Goal: Task Accomplishment & Management: Use online tool/utility

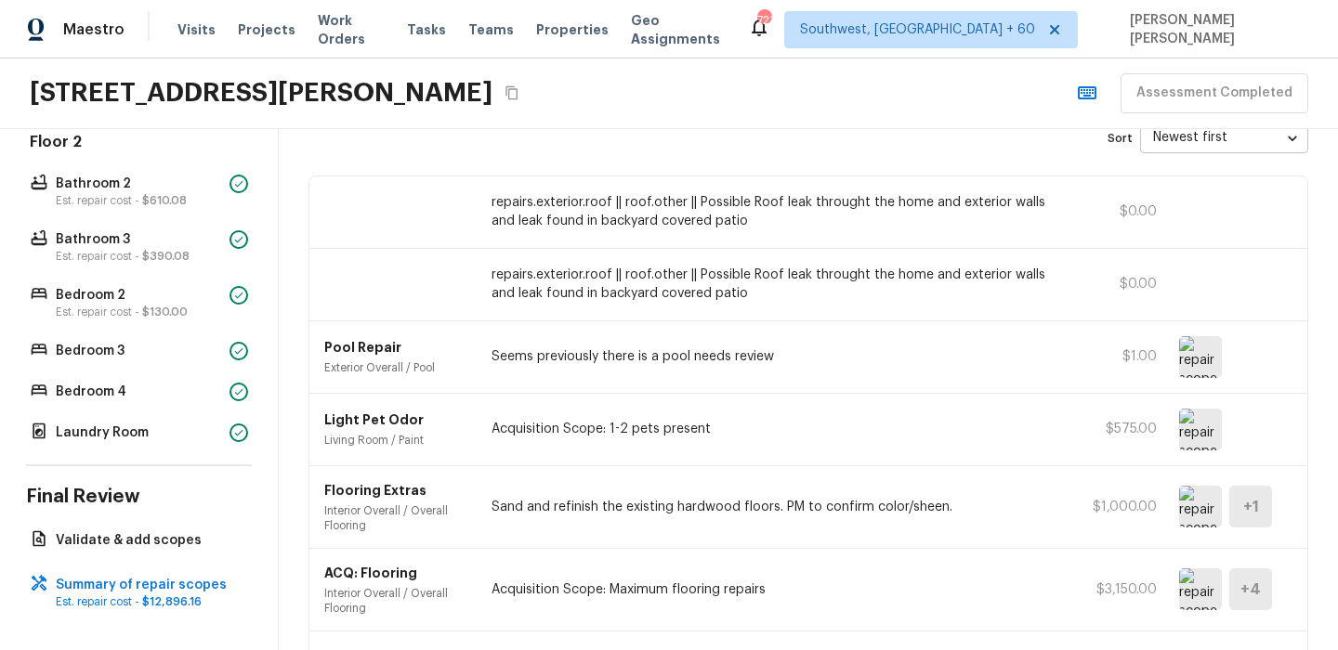
scroll to position [97, 0]
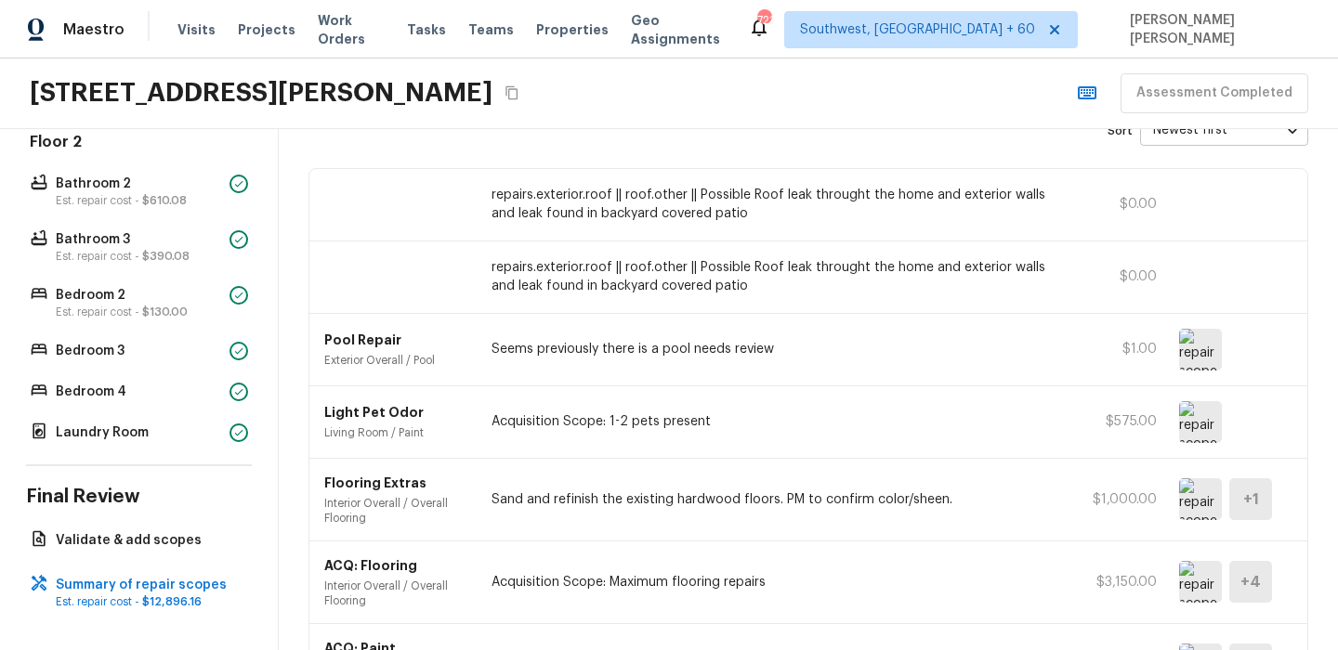
click at [1193, 345] on img at bounding box center [1200, 350] width 43 height 42
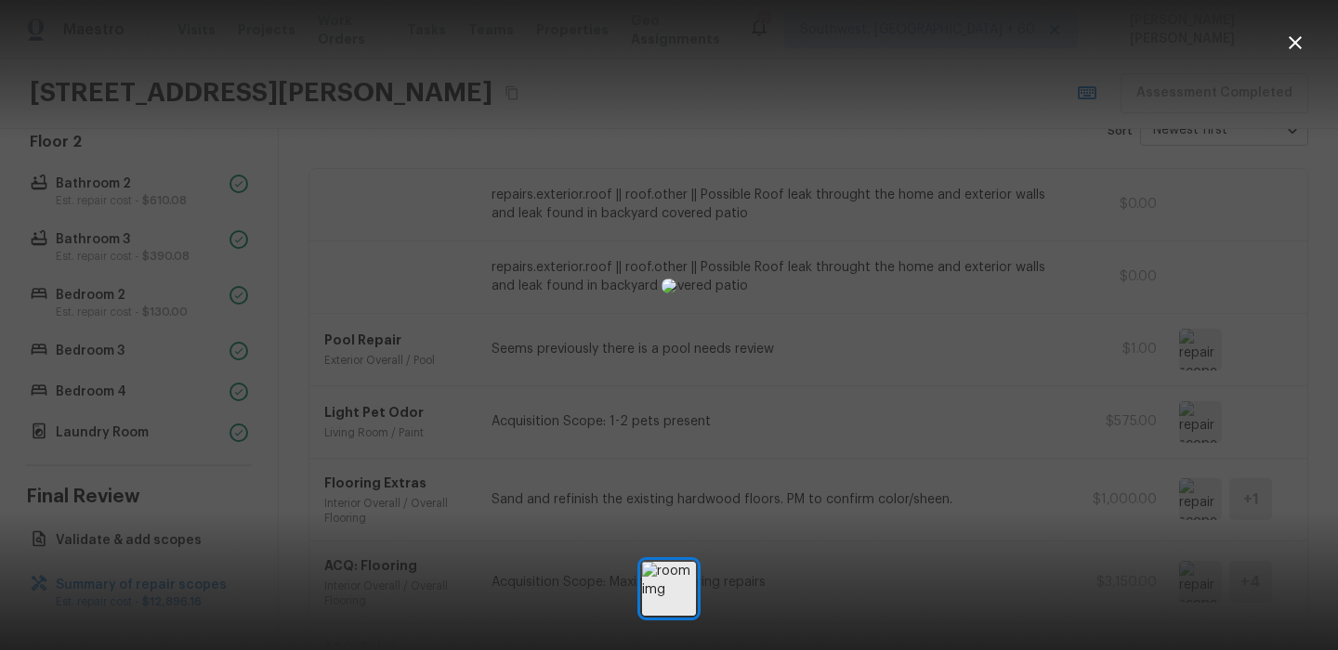
click at [1067, 405] on div at bounding box center [669, 286] width 1338 height 513
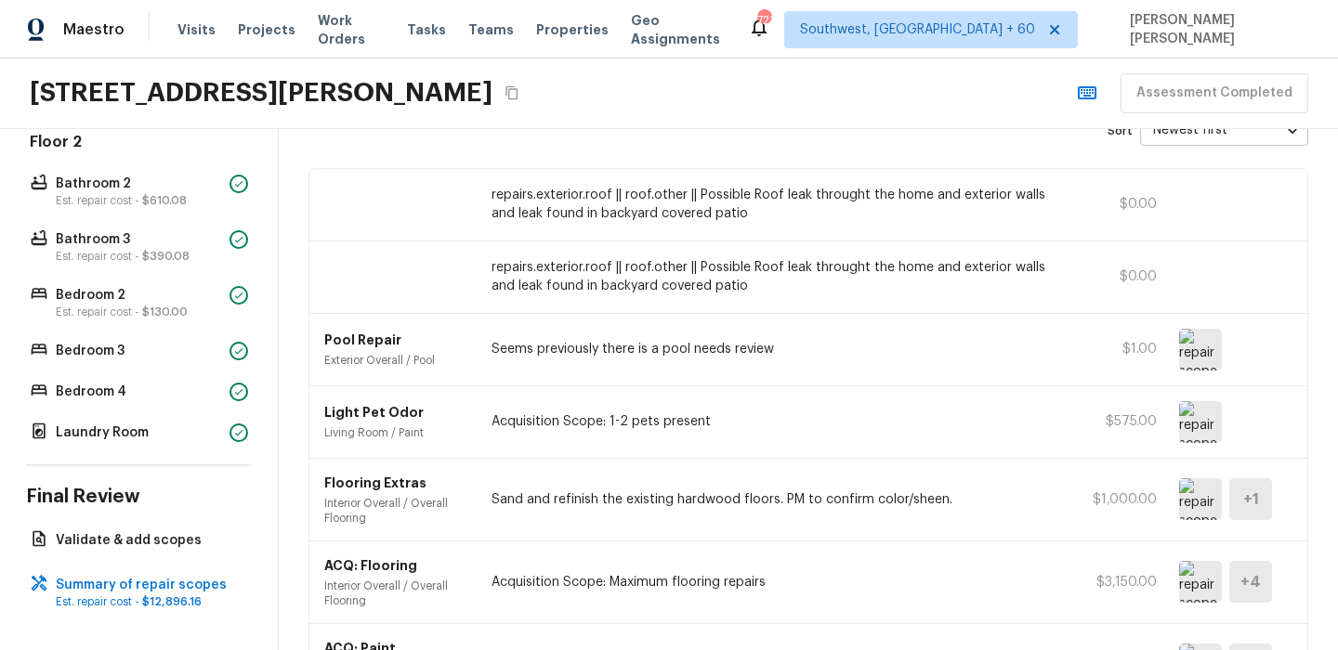
click at [1203, 499] on img at bounding box center [1200, 499] width 43 height 42
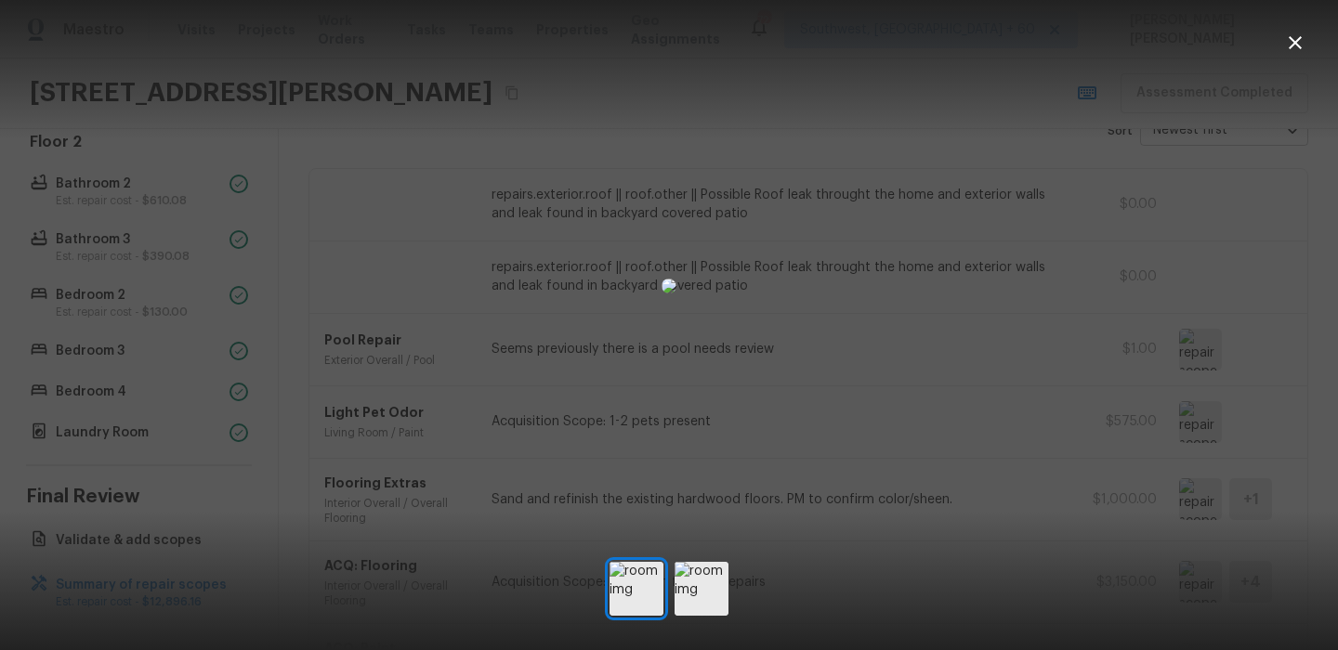
click at [962, 421] on div at bounding box center [669, 286] width 1338 height 513
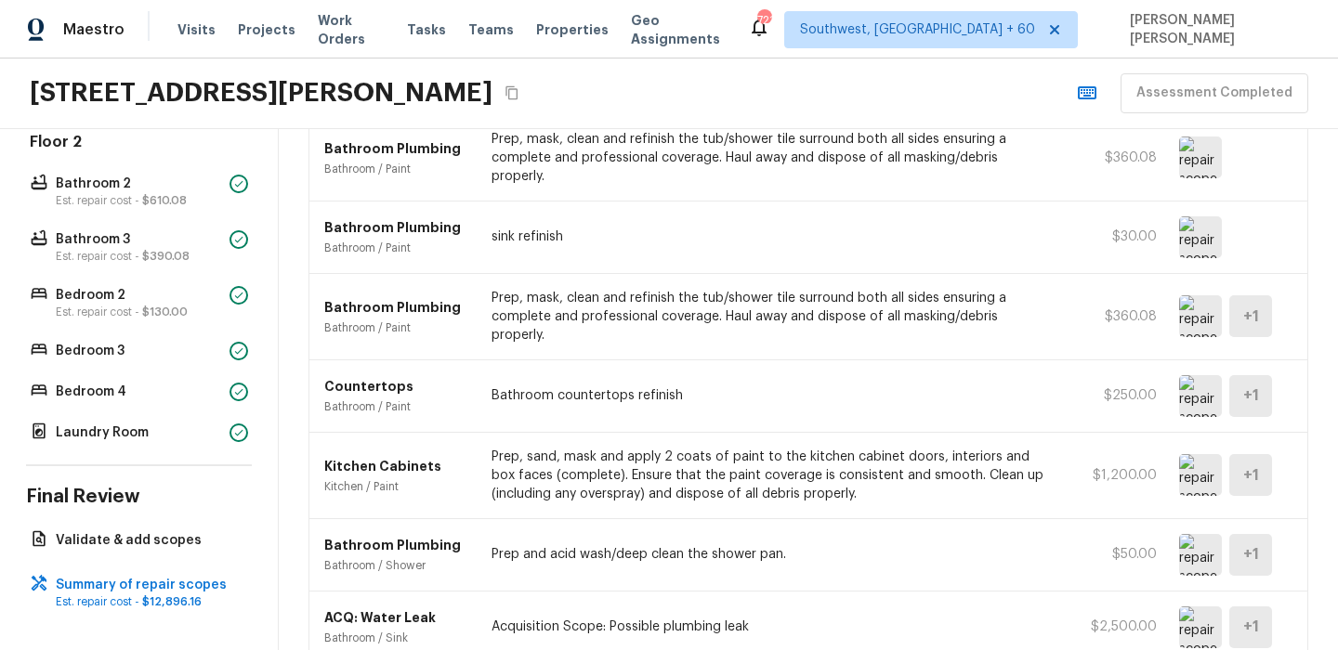
scroll to position [1063, 0]
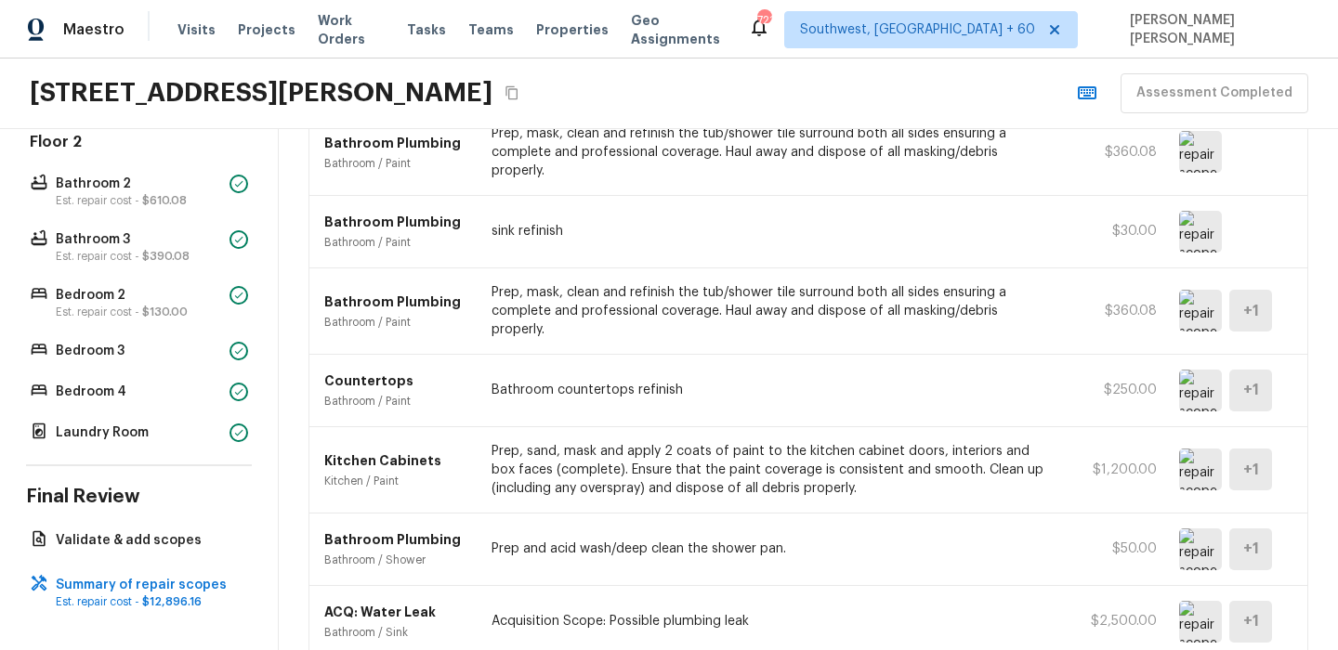
click at [1197, 370] on img at bounding box center [1200, 391] width 43 height 42
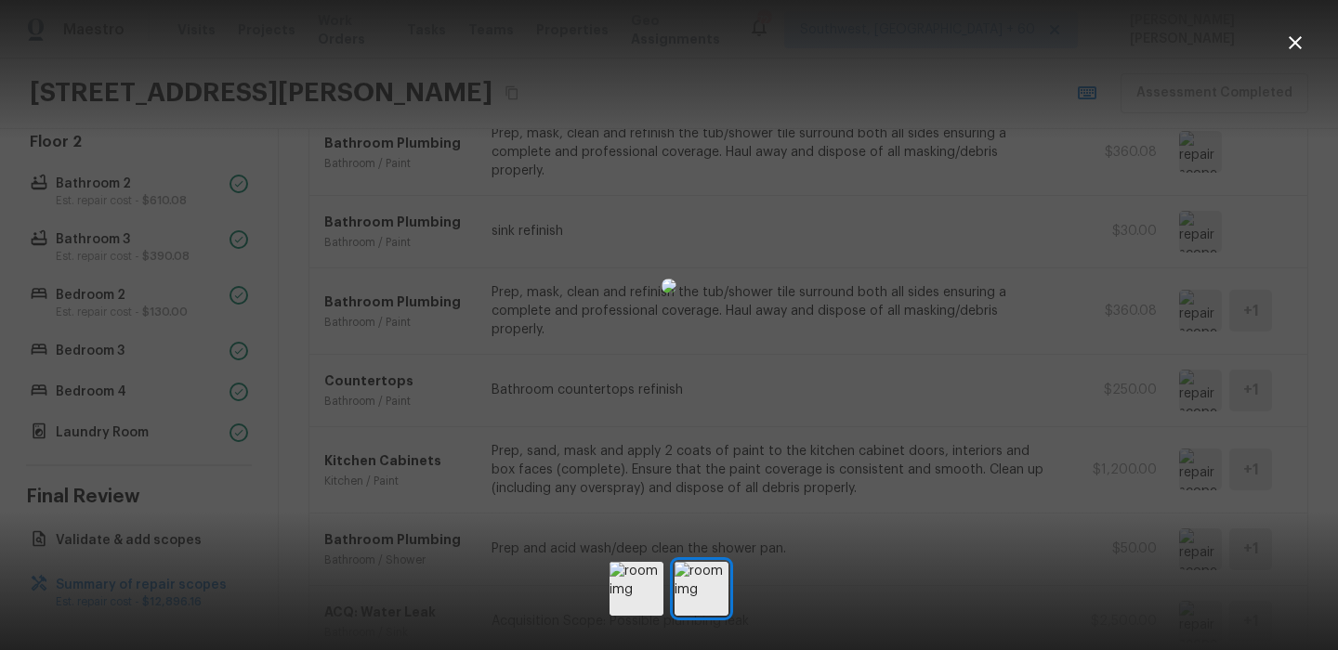
click at [940, 304] on div at bounding box center [669, 286] width 1338 height 513
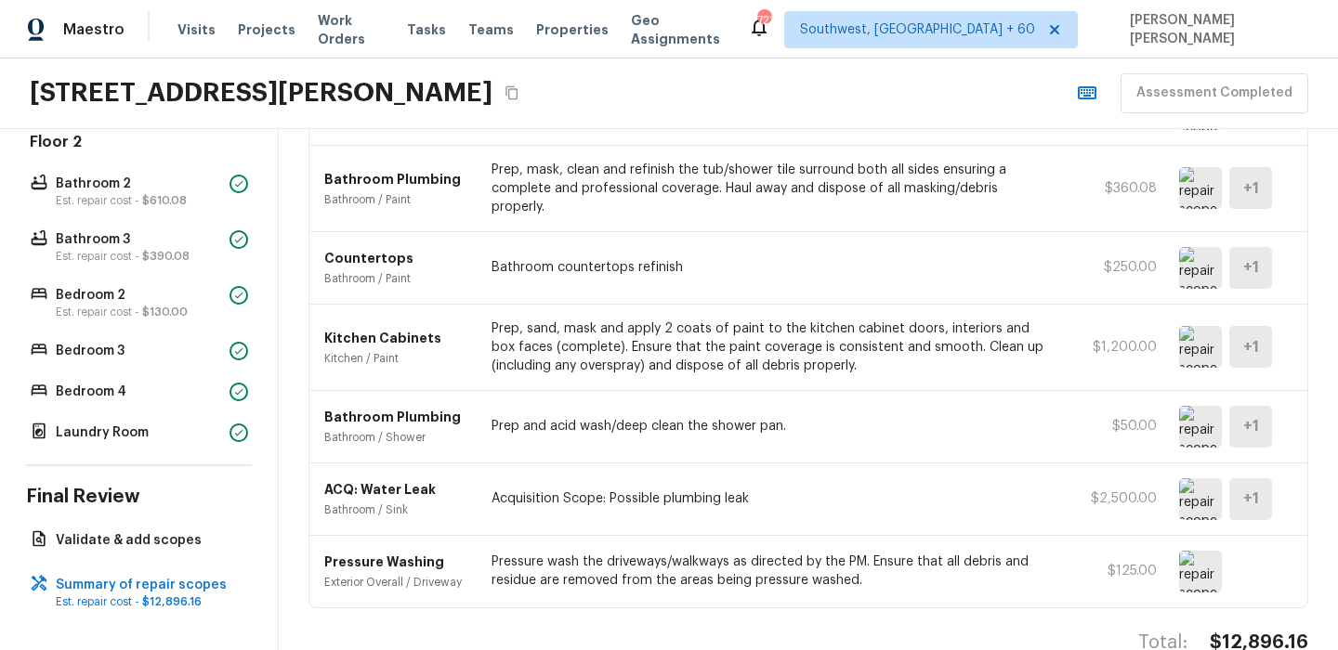
scroll to position [0, 0]
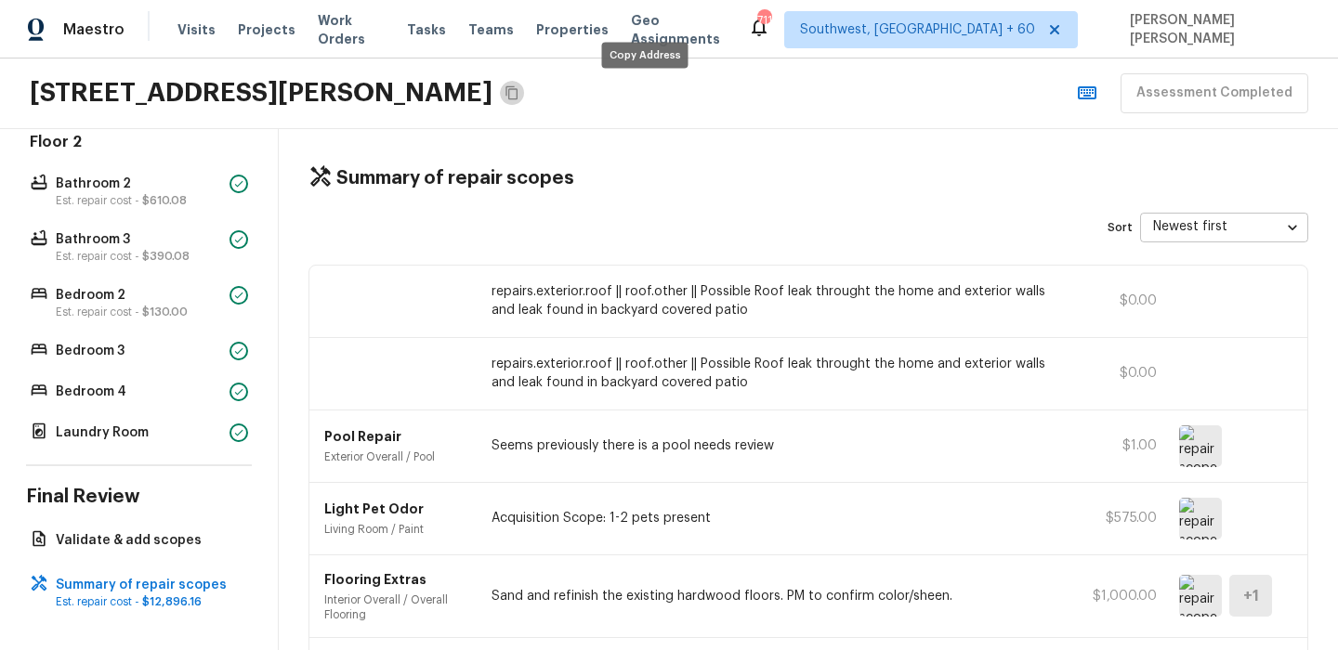
click at [517, 96] on icon "Copy Address" at bounding box center [511, 93] width 12 height 14
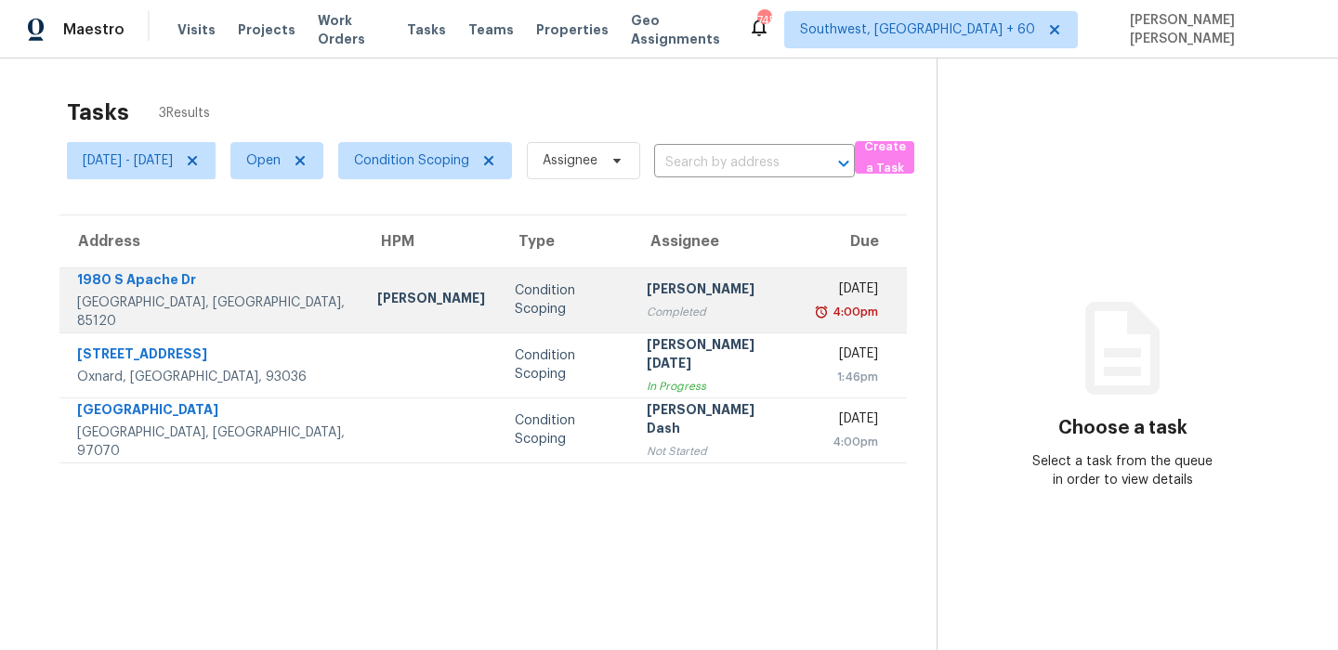
click at [500, 275] on td "Condition Scoping" at bounding box center [565, 300] width 131 height 65
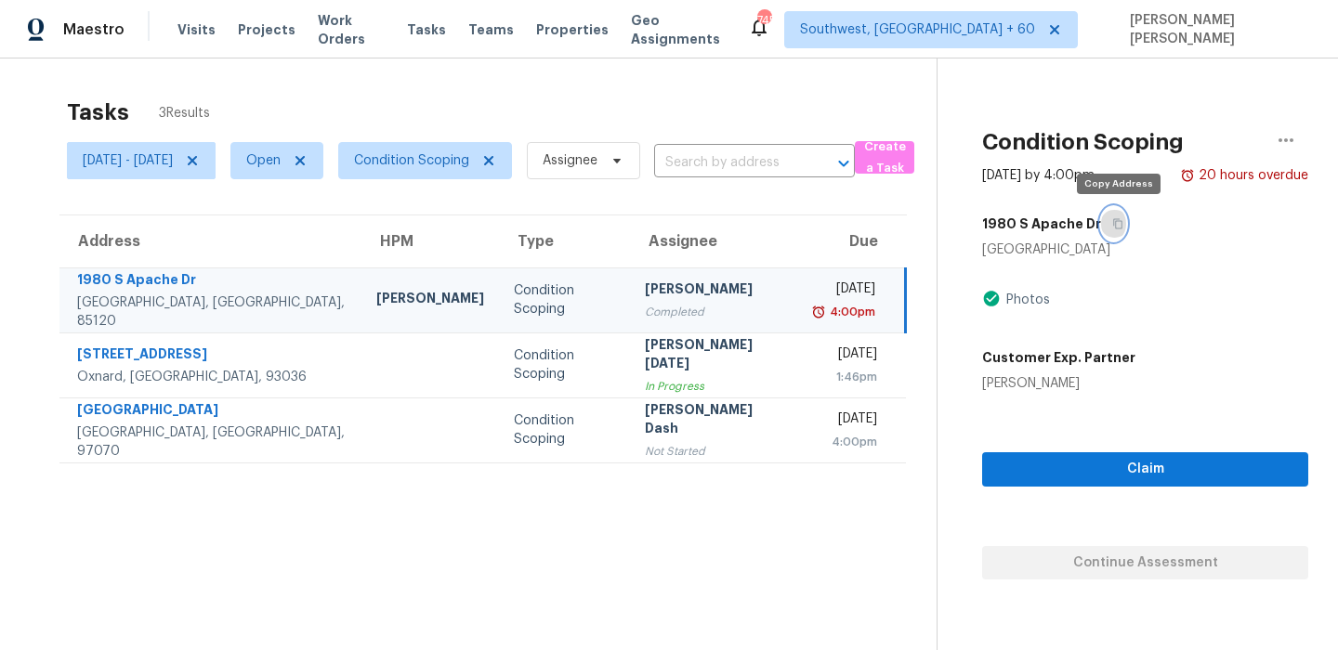
click at [1122, 228] on icon "button" at bounding box center [1118, 224] width 9 height 10
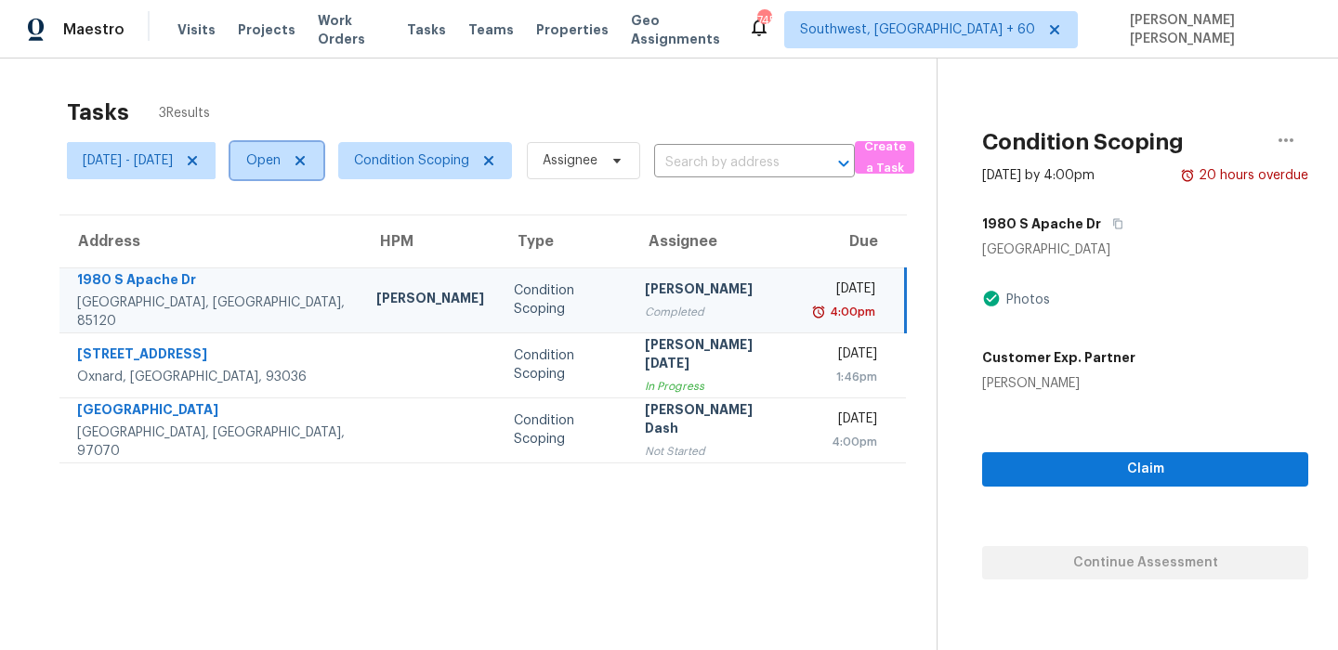
click at [323, 172] on span "Open" at bounding box center [276, 160] width 93 height 37
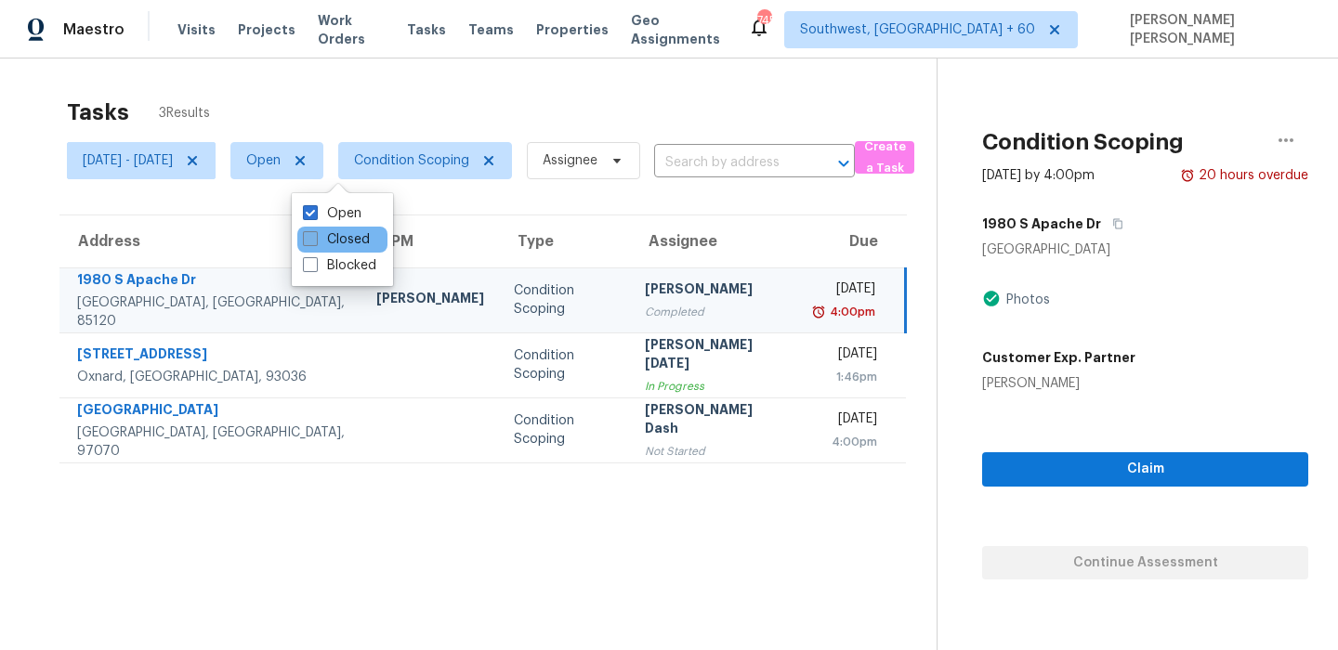
click at [340, 238] on label "Closed" at bounding box center [336, 239] width 67 height 19
click at [315, 238] on input "Closed" at bounding box center [309, 236] width 12 height 12
checkbox input "true"
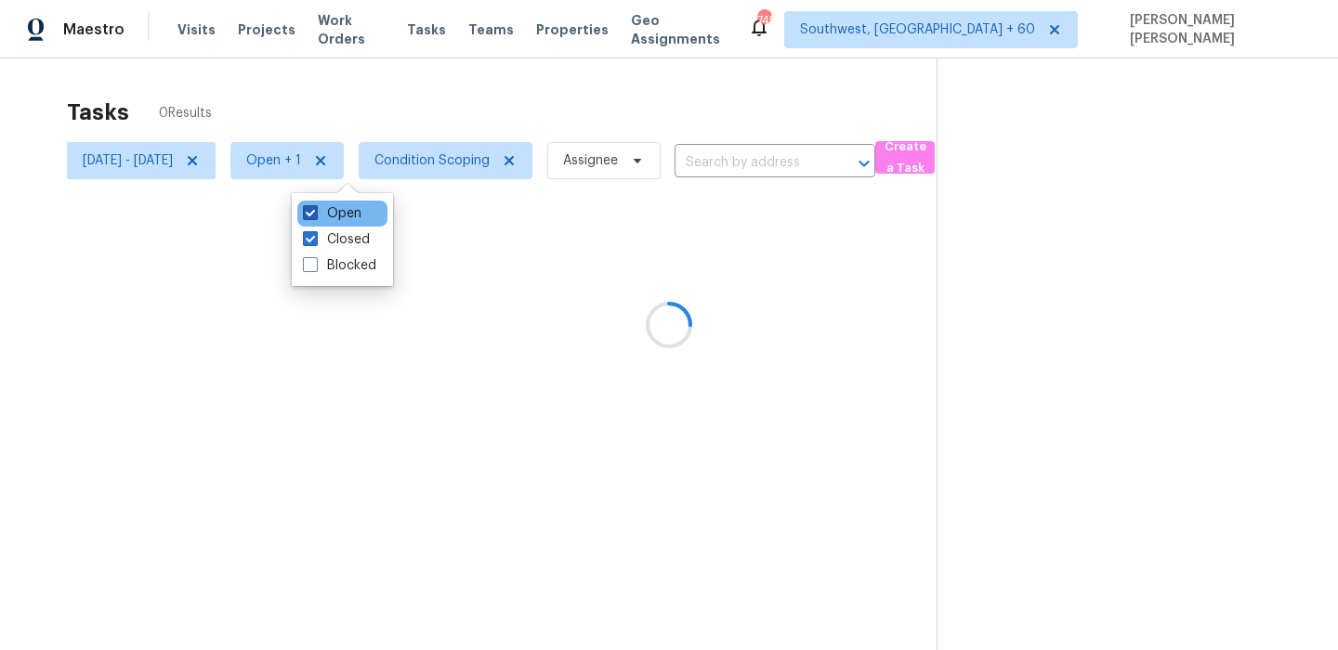
click at [343, 213] on label "Open" at bounding box center [332, 213] width 59 height 19
click at [315, 213] on input "Open" at bounding box center [309, 210] width 12 height 12
checkbox input "false"
click at [473, 105] on div at bounding box center [669, 325] width 1338 height 650
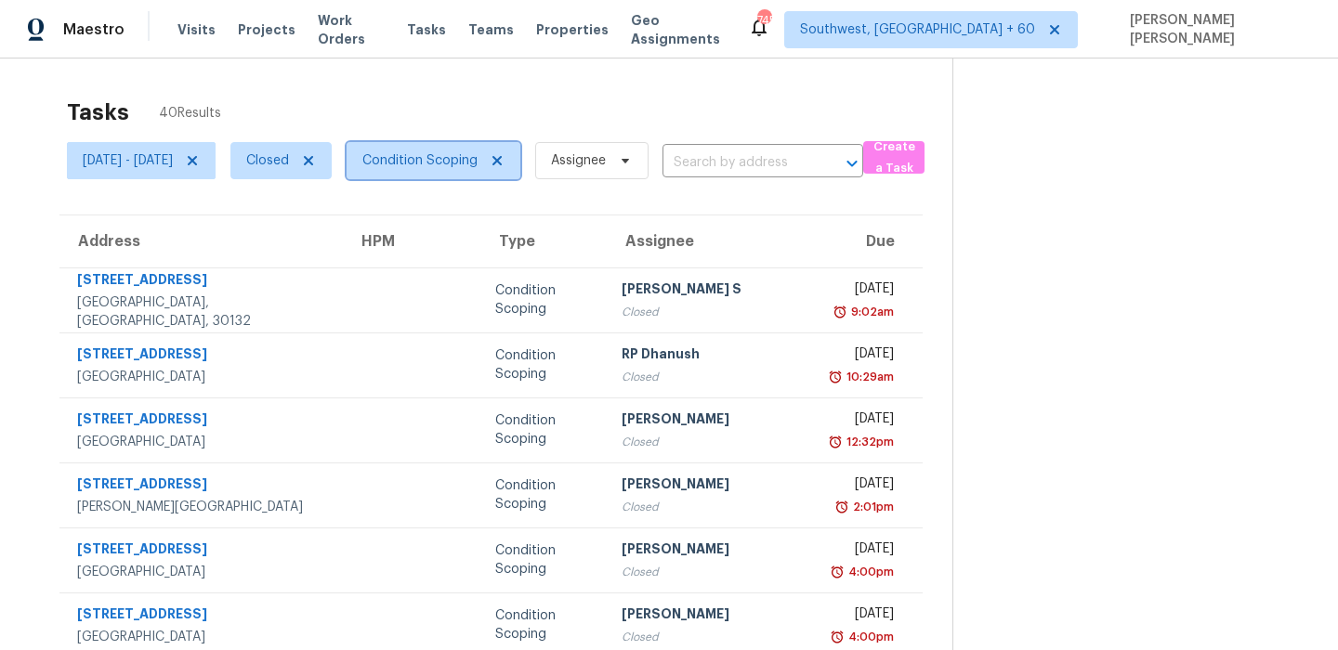
click at [457, 164] on span "Condition Scoping" at bounding box center [419, 160] width 115 height 19
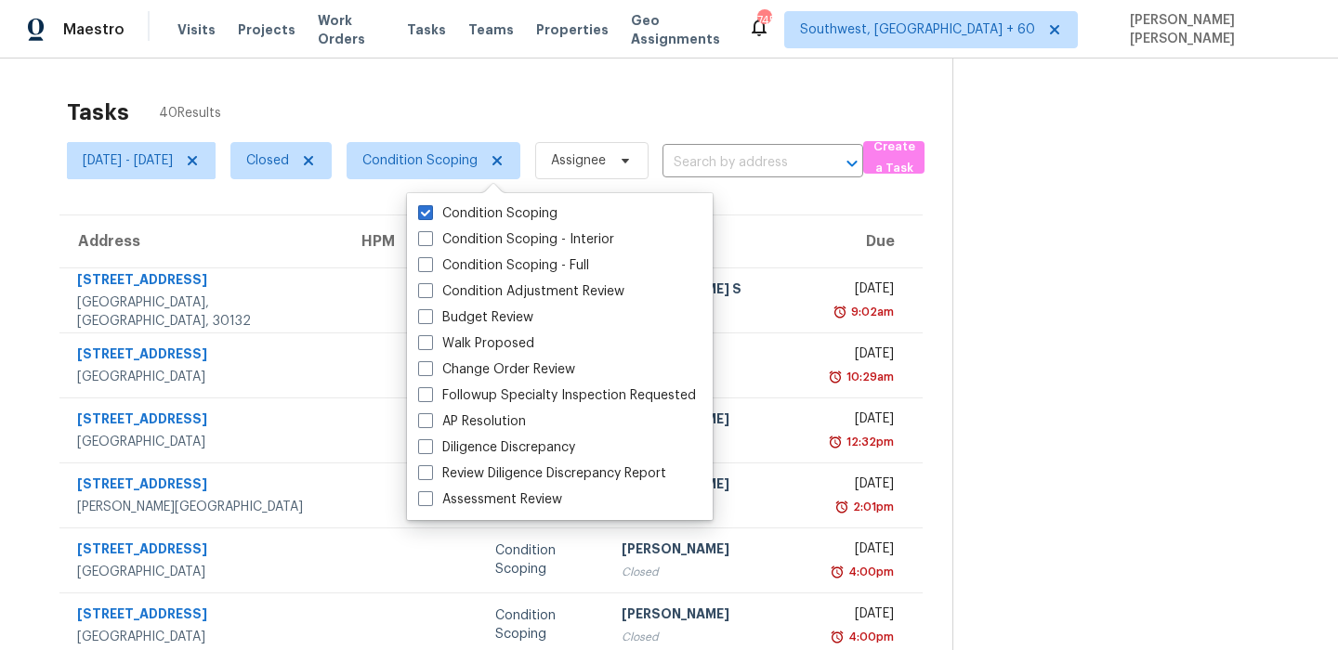
click at [491, 107] on div "Tasks 40 Results" at bounding box center [509, 112] width 885 height 48
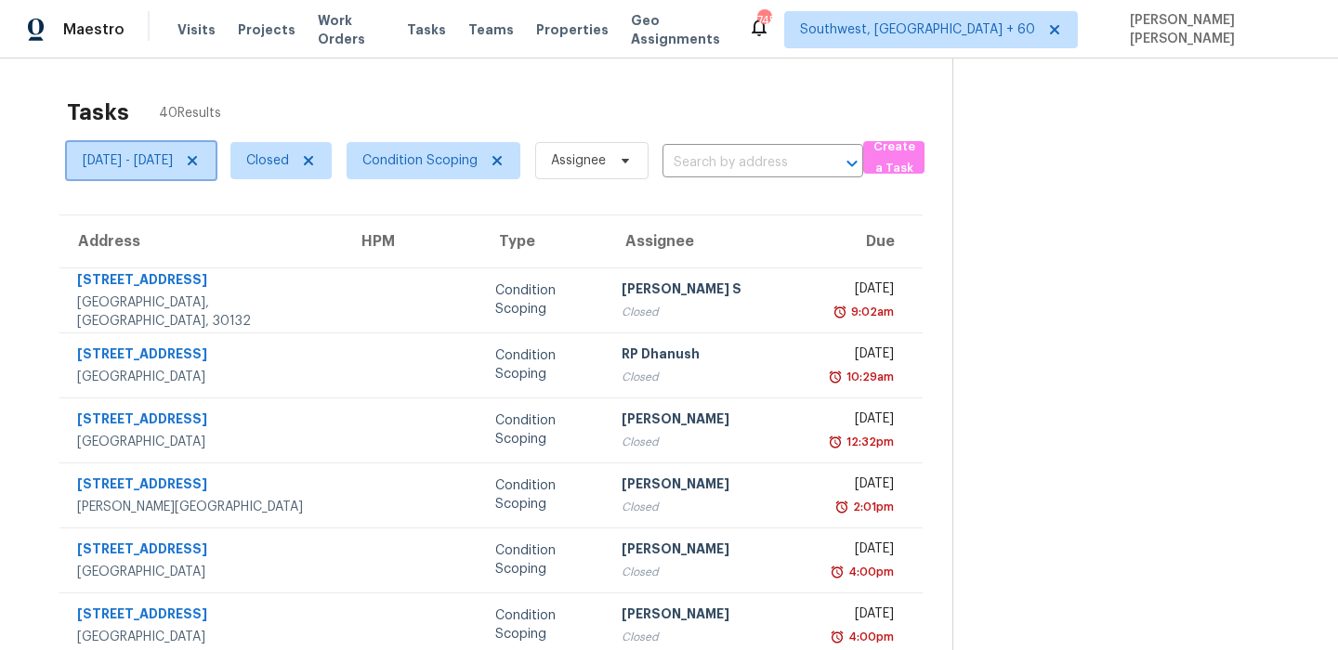
click at [163, 167] on span "[DATE] - [DATE]" at bounding box center [128, 160] width 90 height 19
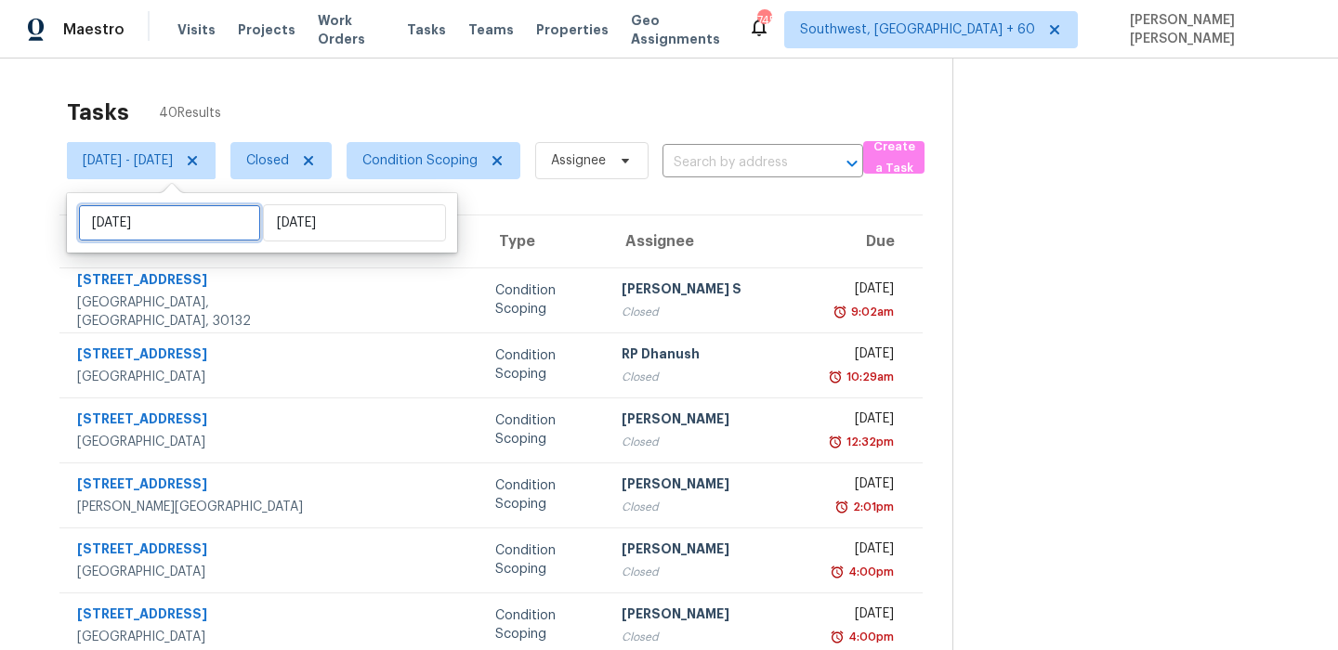
click at [191, 212] on input "[DATE]" at bounding box center [169, 222] width 183 height 37
select select "8"
select select "2025"
select select "9"
select select "2025"
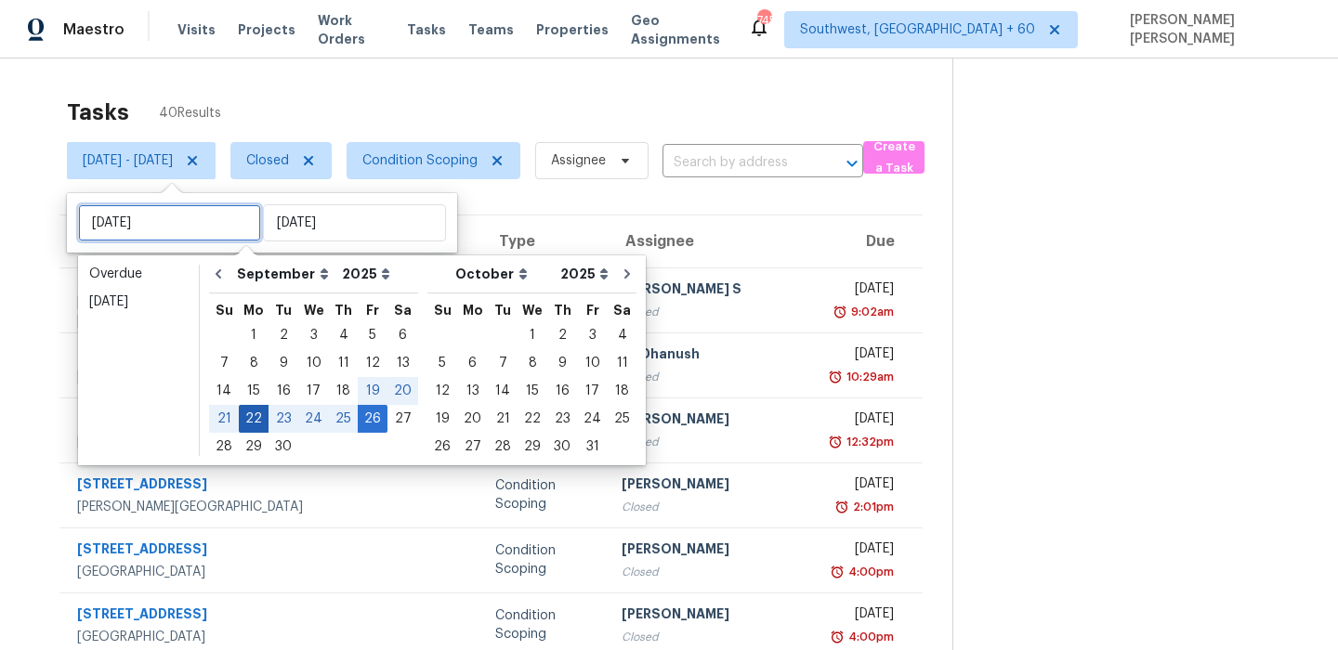
type input "[DATE]"
click at [360, 413] on div "26" at bounding box center [373, 419] width 30 height 26
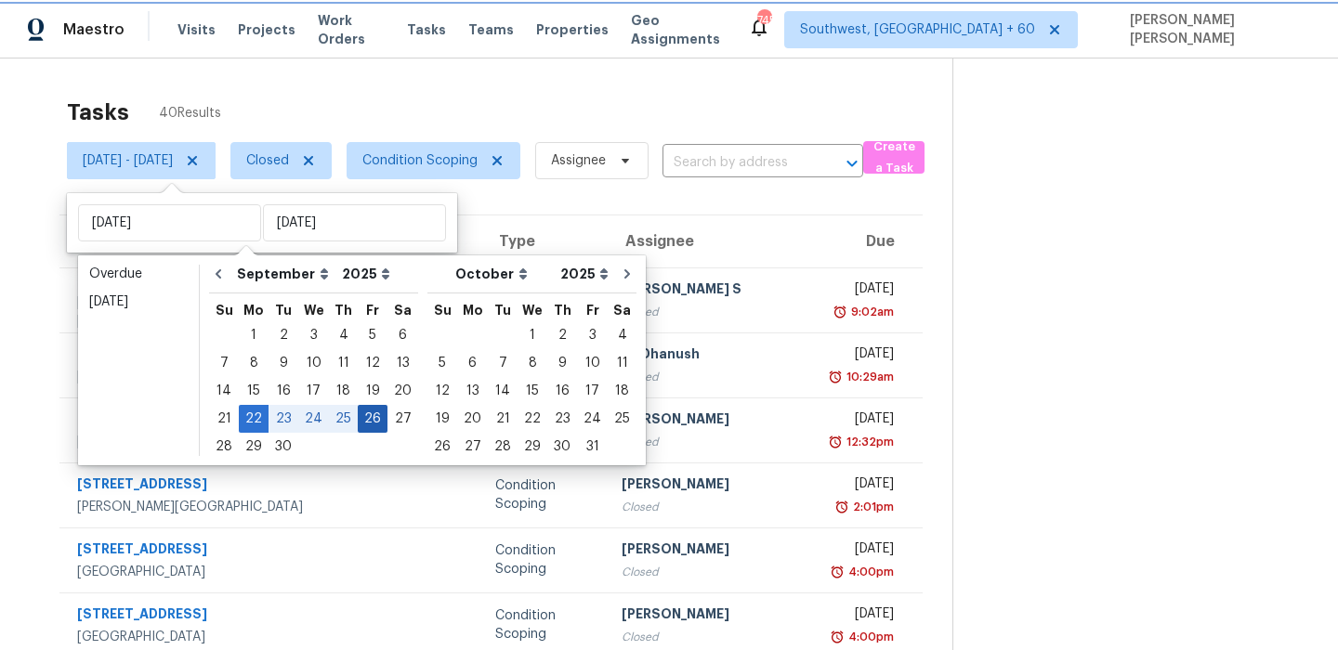
type input "[DATE]"
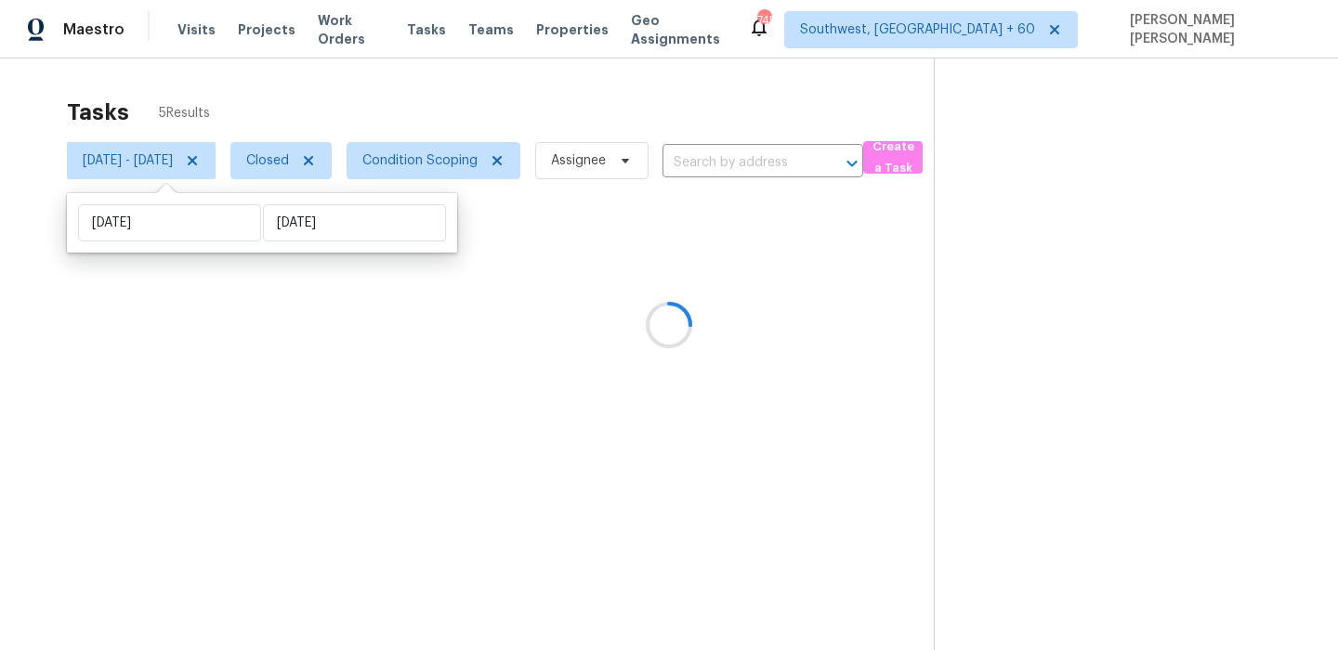
click at [468, 83] on div at bounding box center [669, 325] width 1338 height 650
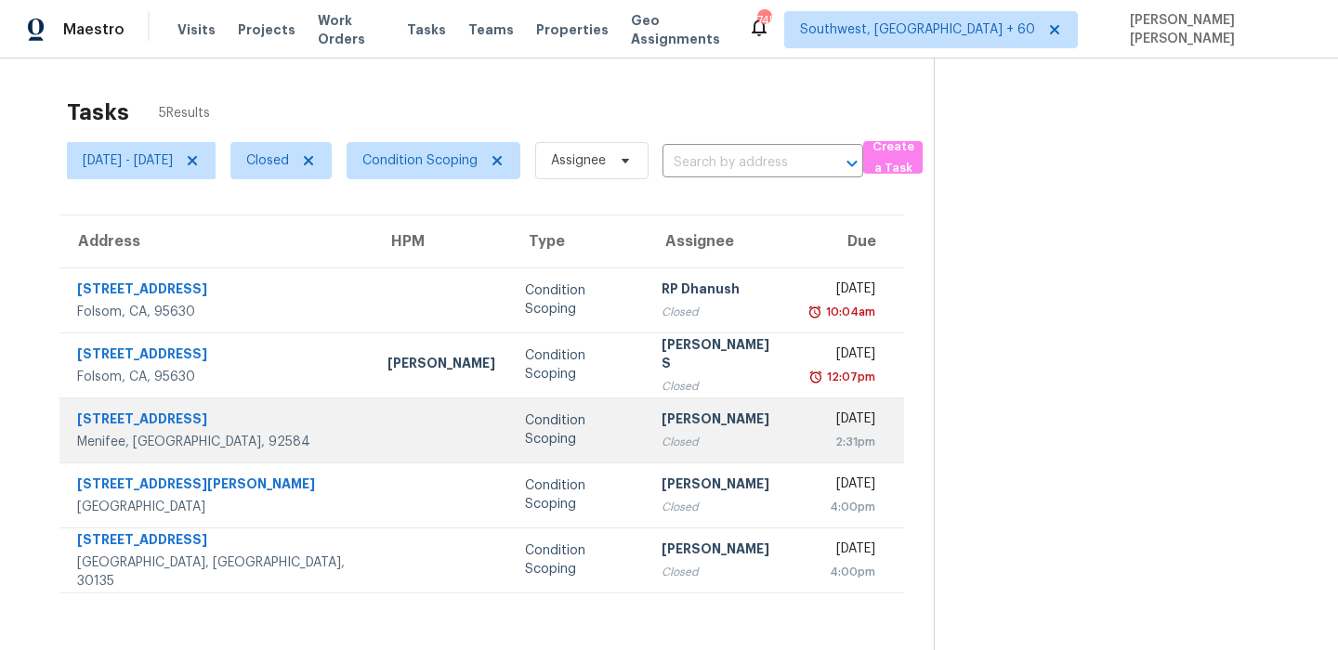
scroll to position [59, 0]
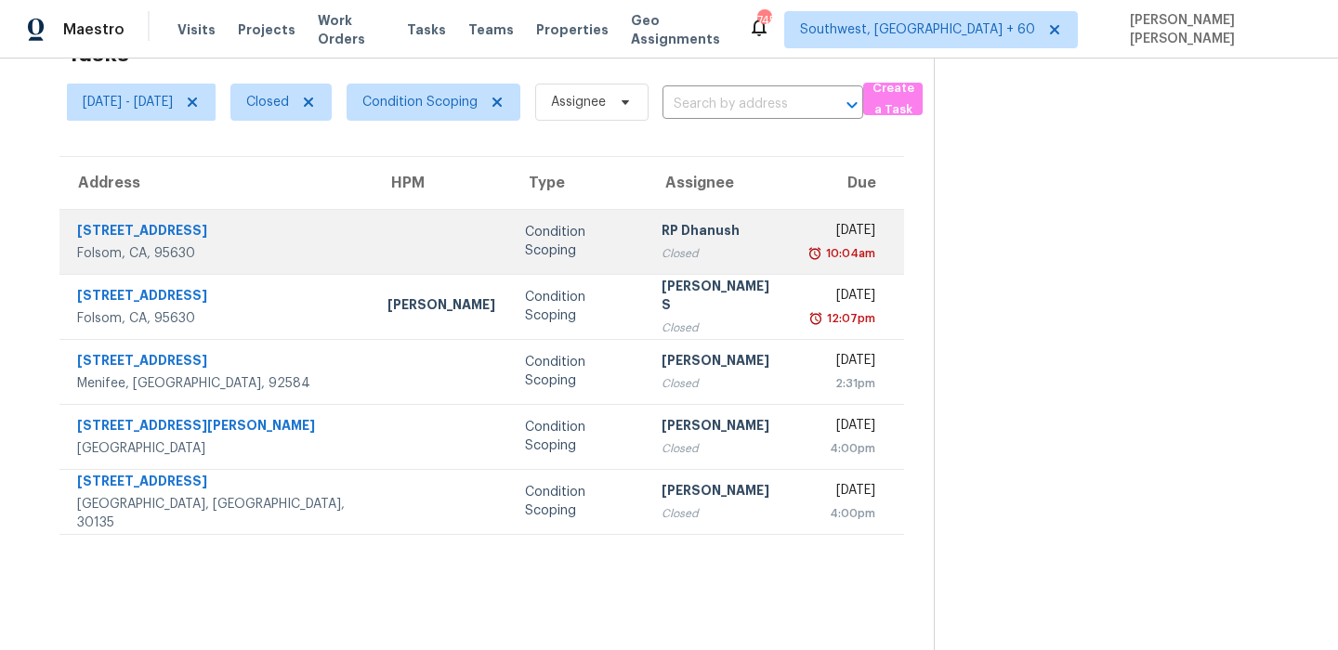
click at [269, 239] on div "[STREET_ADDRESS]" at bounding box center [217, 232] width 281 height 23
click at [269, 239] on td "[STREET_ADDRESS]" at bounding box center [215, 241] width 313 height 65
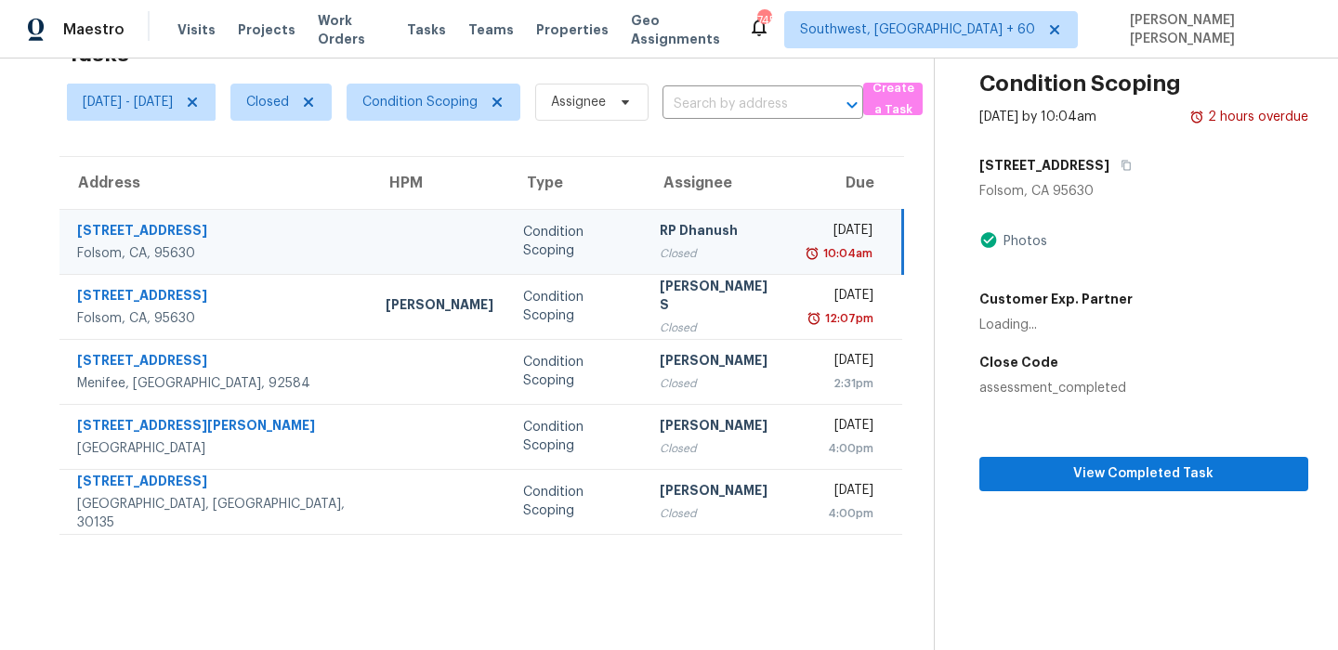
click at [269, 239] on td "[STREET_ADDRESS]" at bounding box center [214, 241] width 311 height 65
copy div "[STREET_ADDRESS]"
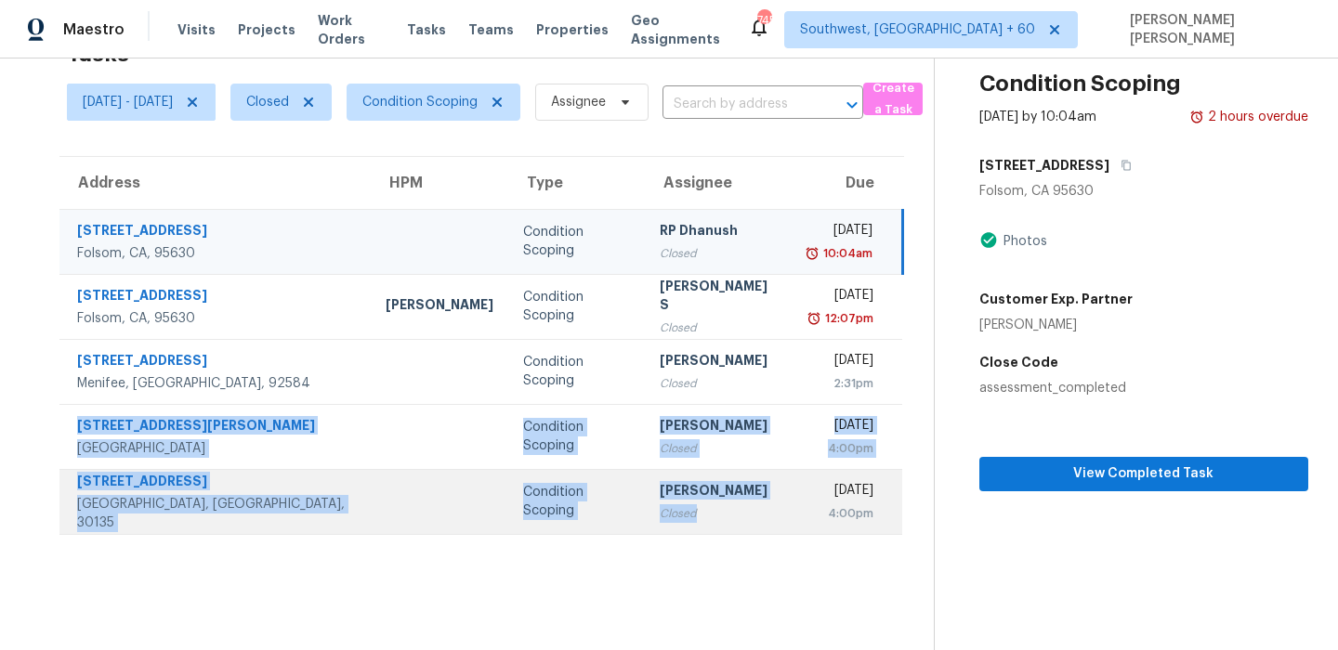
drag, startPoint x: 82, startPoint y: 407, endPoint x: 730, endPoint y: 533, distance: 660.7
click at [730, 533] on tbody "[STREET_ADDRESS] Condition Scoping RP Dhanush Closed [DATE] 10:04am [GEOGRAPHIC…" at bounding box center [480, 371] width 843 height 325
copy tbody "[STREET_ADDRESS][PERSON_NAME] Condition Scoping [PERSON_NAME] Closed [DATE] 4:0…"
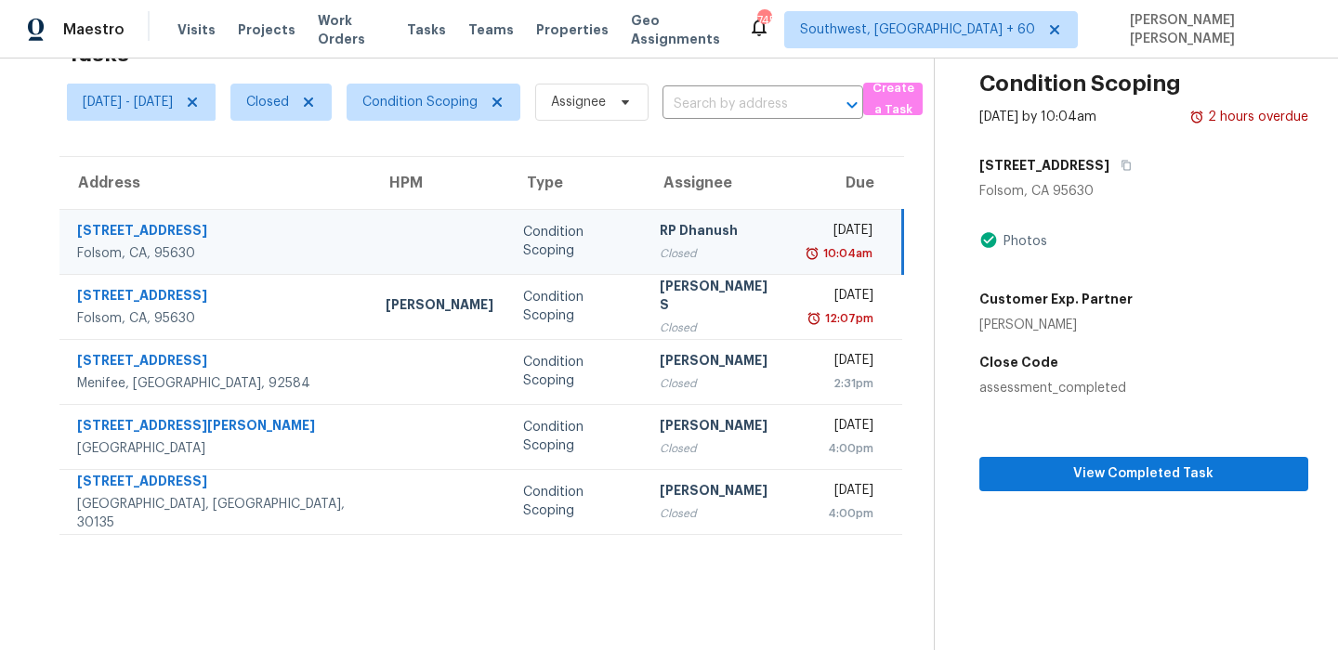
click at [298, 125] on span "Closed" at bounding box center [274, 102] width 116 height 48
click at [289, 104] on span "Closed" at bounding box center [267, 102] width 43 height 19
click at [321, 179] on label "Open" at bounding box center [321, 181] width 59 height 19
click at [304, 179] on input "Open" at bounding box center [298, 178] width 12 height 12
checkbox input "true"
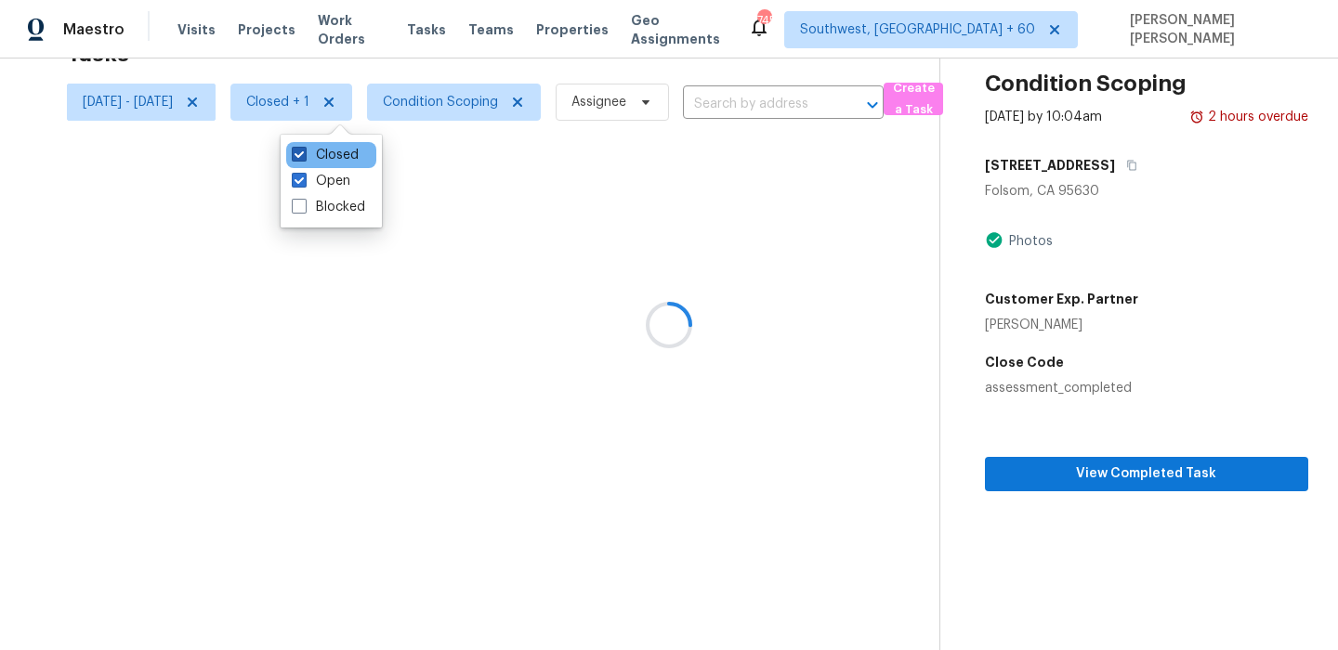
click at [334, 158] on label "Closed" at bounding box center [325, 155] width 67 height 19
click at [304, 158] on input "Closed" at bounding box center [298, 152] width 12 height 12
checkbox input "false"
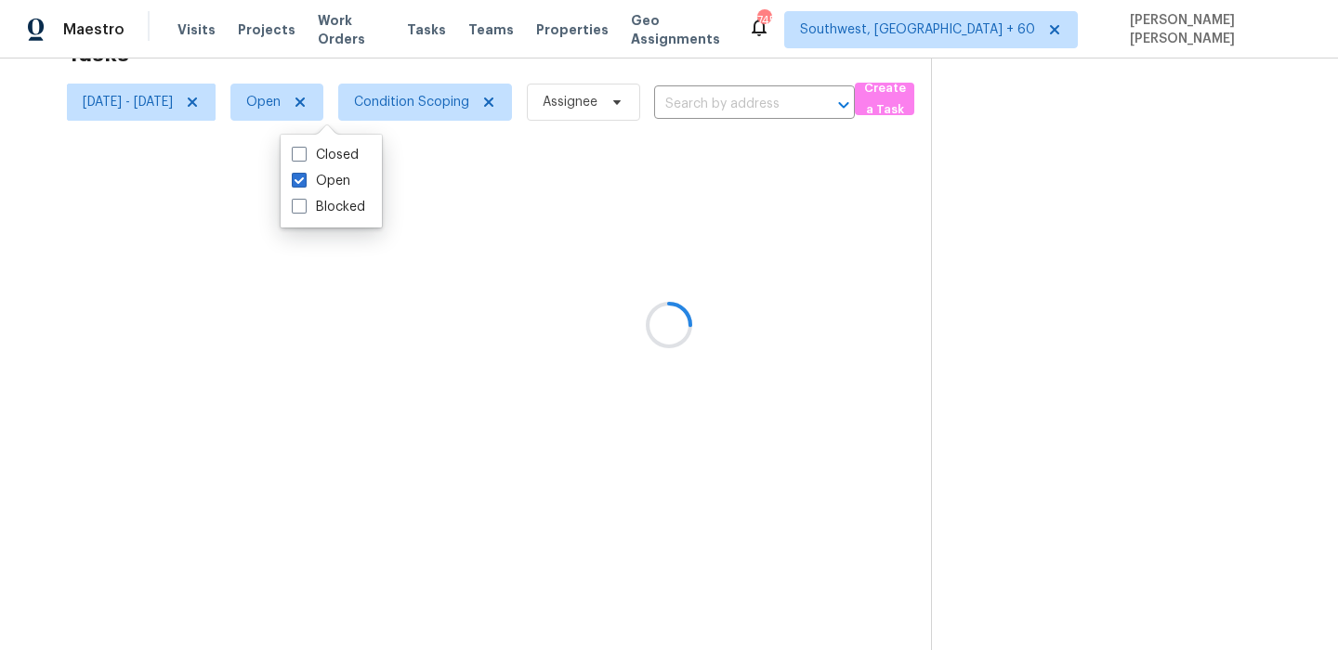
click at [436, 218] on div at bounding box center [669, 325] width 1338 height 650
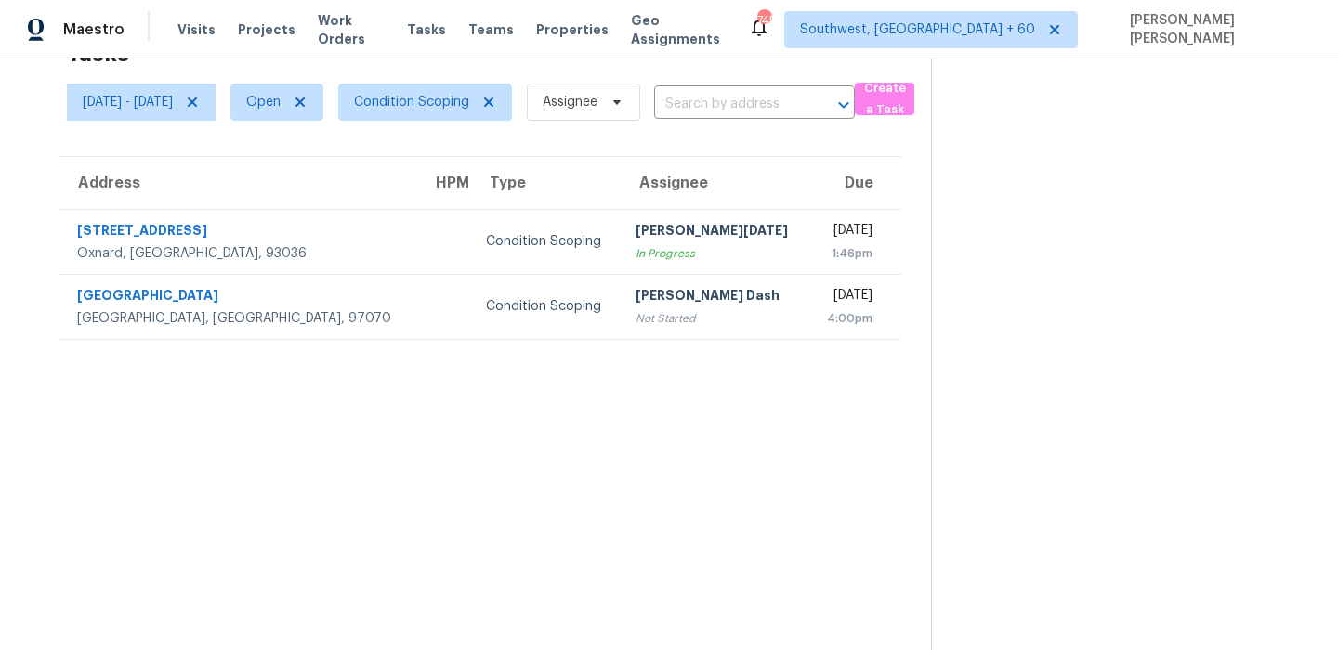
scroll to position [0, 0]
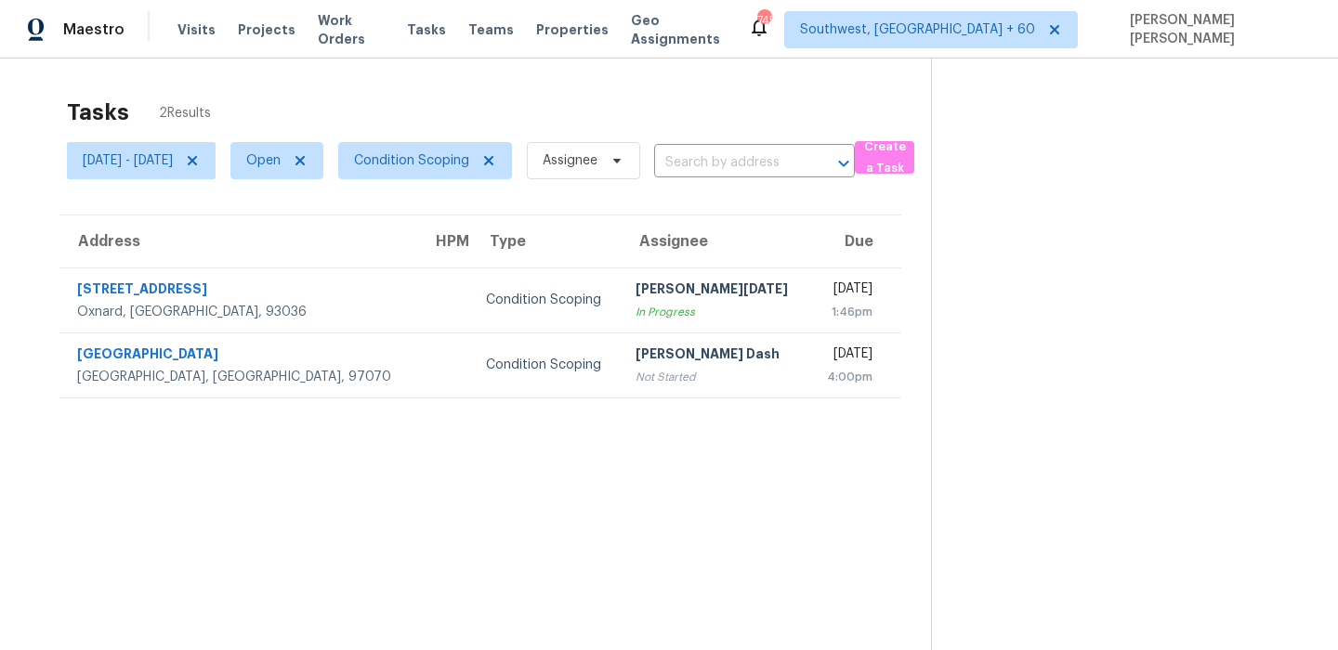
click at [521, 112] on div "Tasks 2 Results" at bounding box center [499, 112] width 864 height 48
click at [281, 153] on span "Open" at bounding box center [263, 160] width 34 height 19
click at [313, 228] on div "Closed" at bounding box center [331, 240] width 90 height 26
click at [313, 239] on label "Closed" at bounding box center [325, 239] width 67 height 19
click at [304, 239] on input "Closed" at bounding box center [298, 236] width 12 height 12
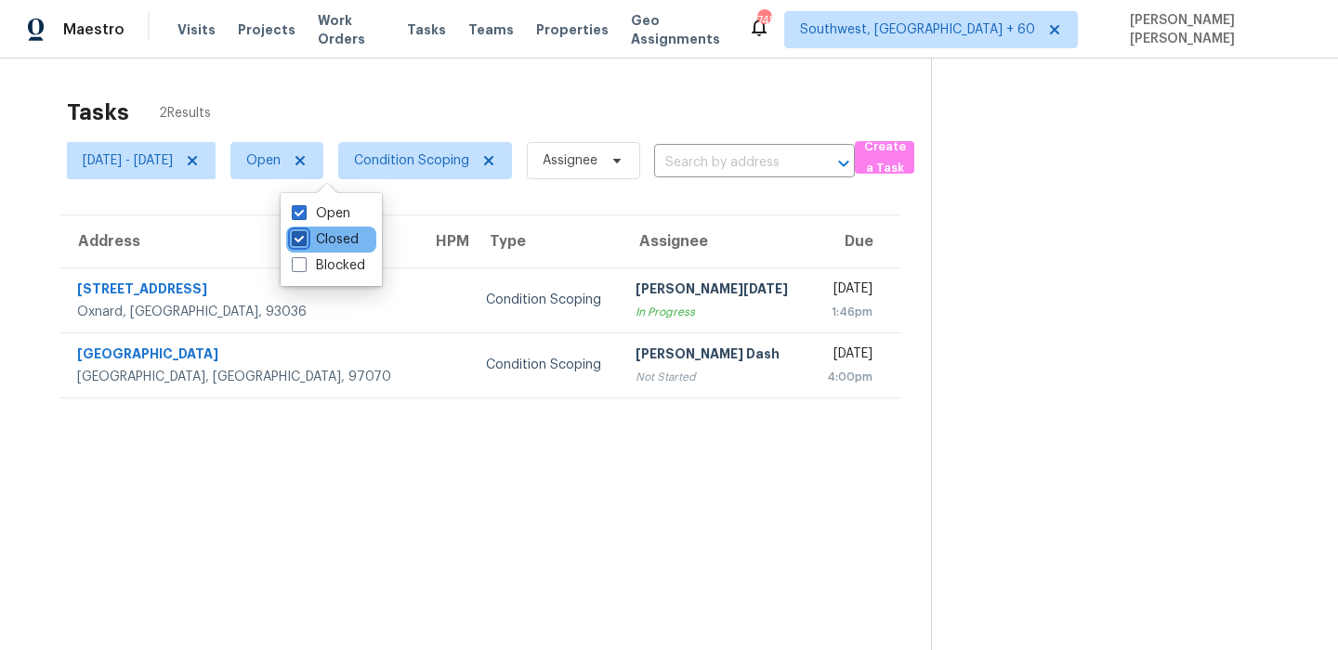
checkbox input "true"
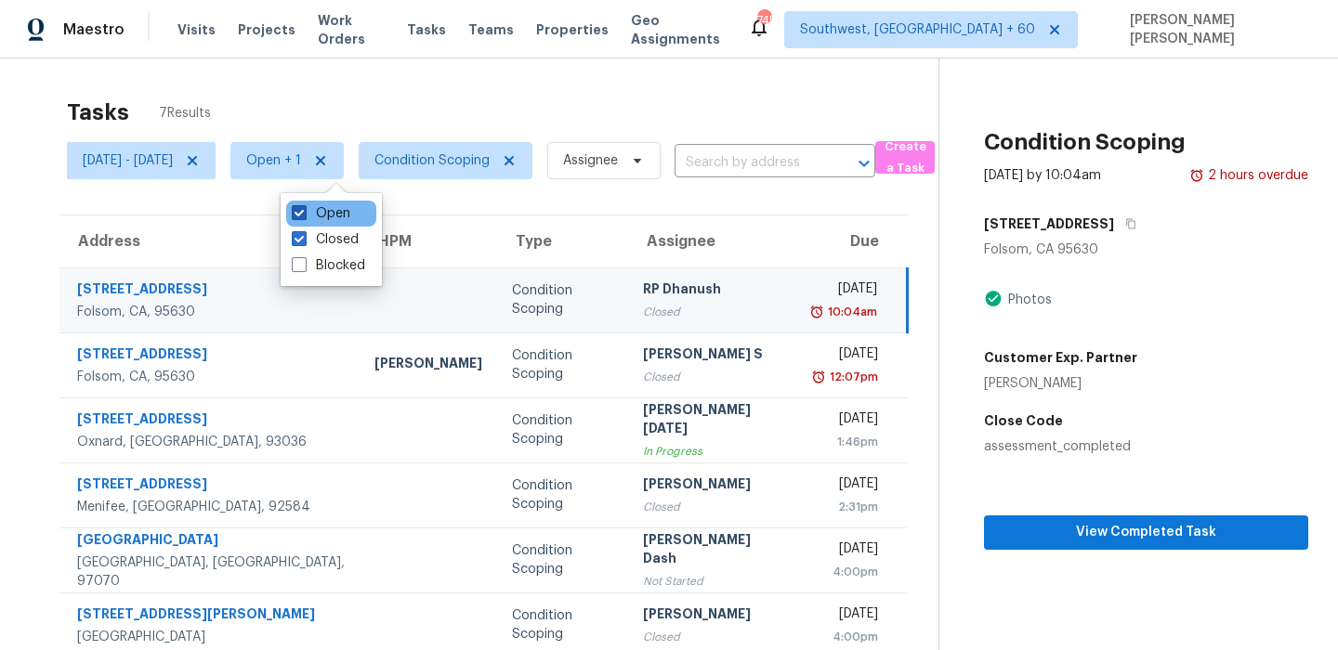
click at [328, 211] on label "Open" at bounding box center [321, 213] width 59 height 19
click at [304, 211] on input "Open" at bounding box center [298, 210] width 12 height 12
checkbox input "false"
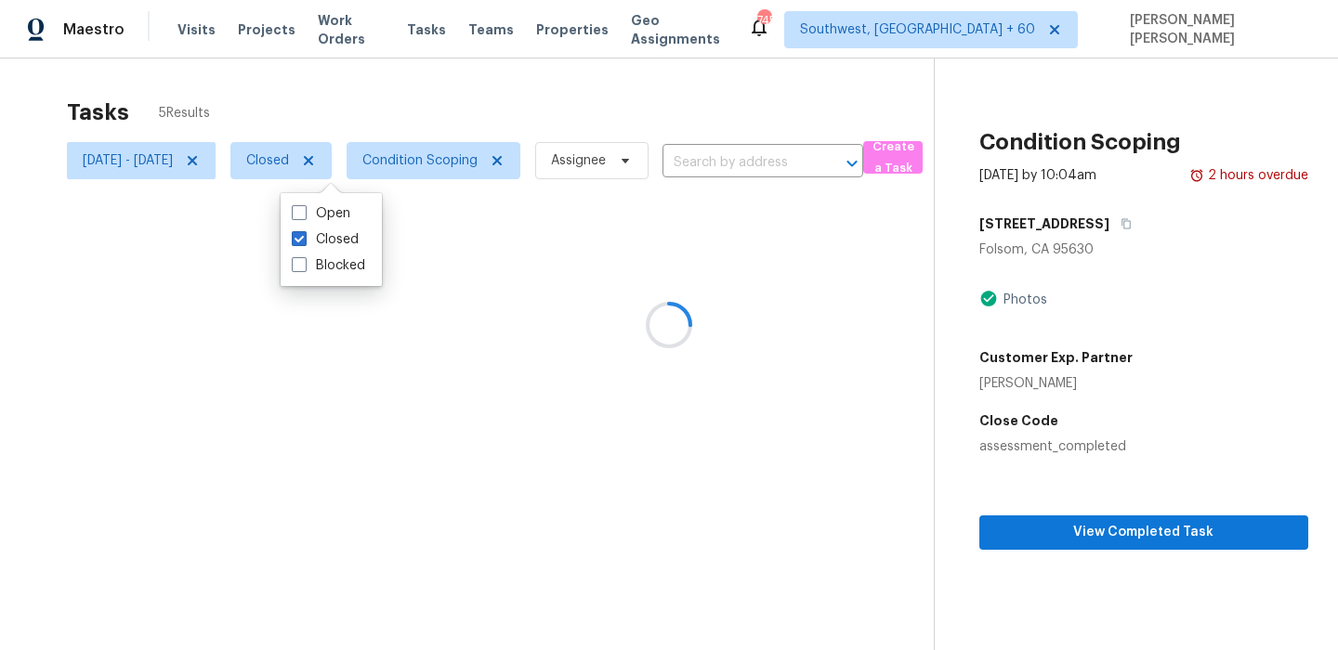
click at [399, 101] on div "Tasks 5 Results" at bounding box center [500, 112] width 867 height 48
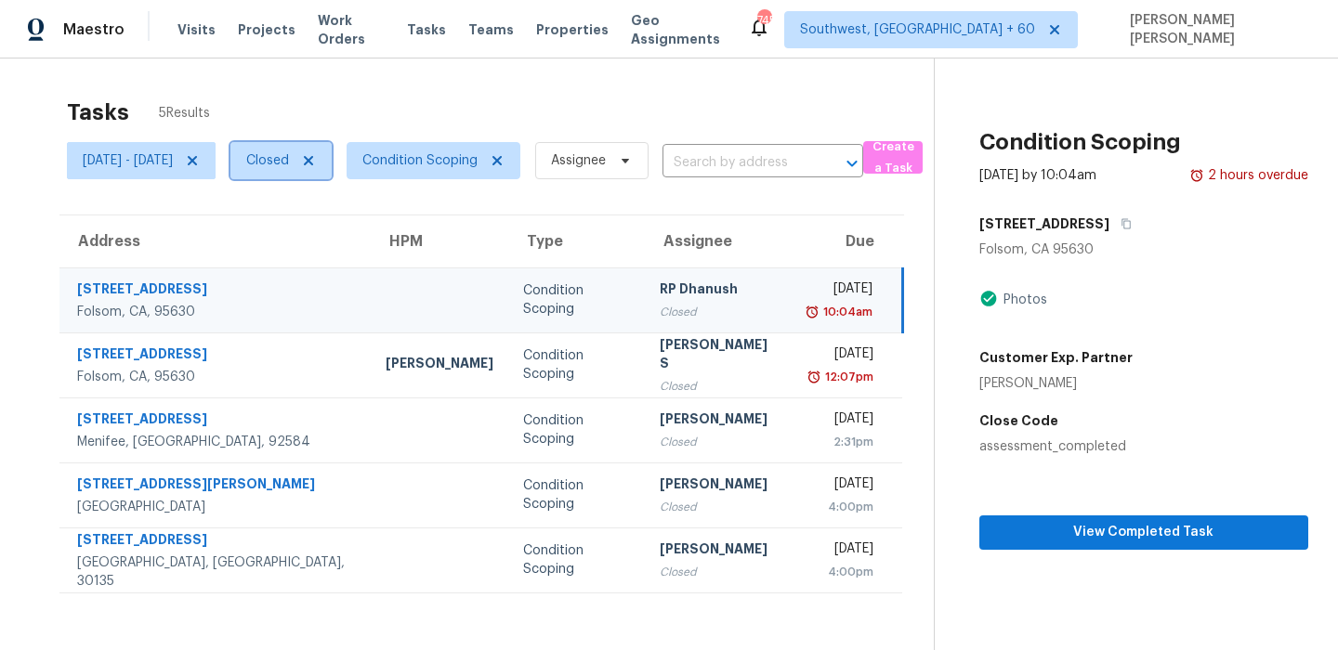
click at [289, 167] on span "Closed" at bounding box center [267, 160] width 43 height 19
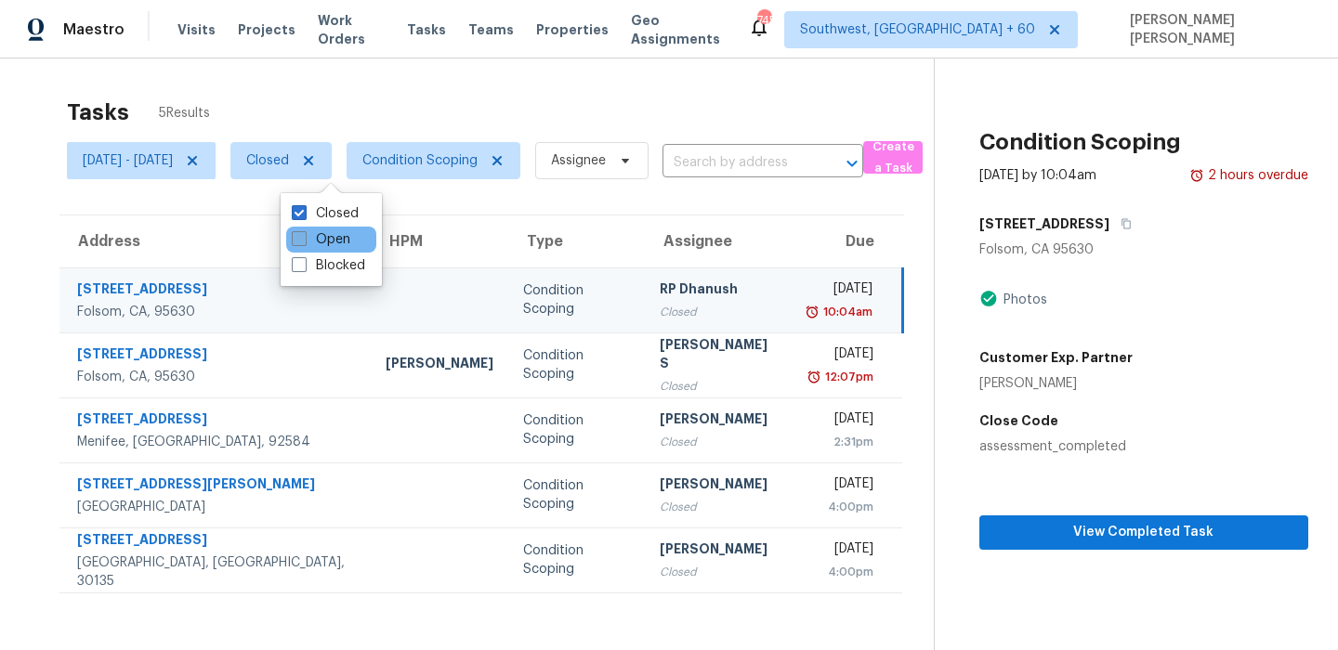
click at [316, 237] on label "Open" at bounding box center [321, 239] width 59 height 19
click at [304, 237] on input "Open" at bounding box center [298, 236] width 12 height 12
checkbox input "true"
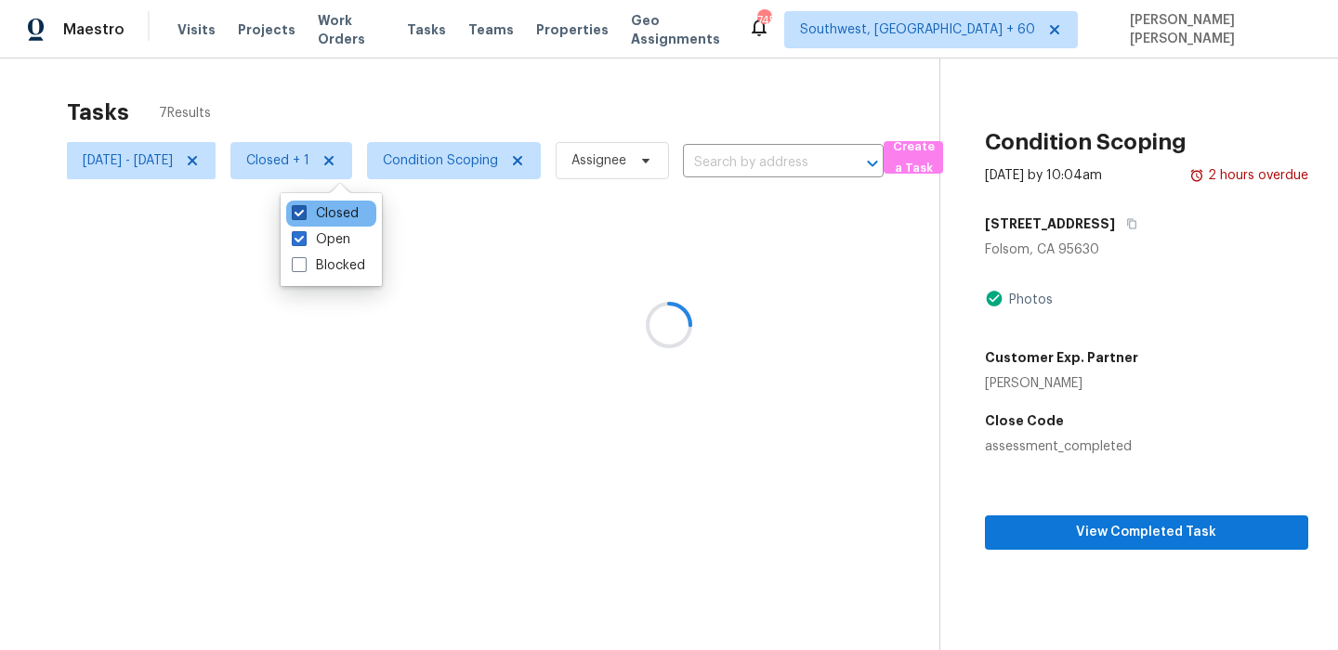
click at [326, 208] on label "Closed" at bounding box center [325, 213] width 67 height 19
click at [304, 208] on input "Closed" at bounding box center [298, 210] width 12 height 12
checkbox input "false"
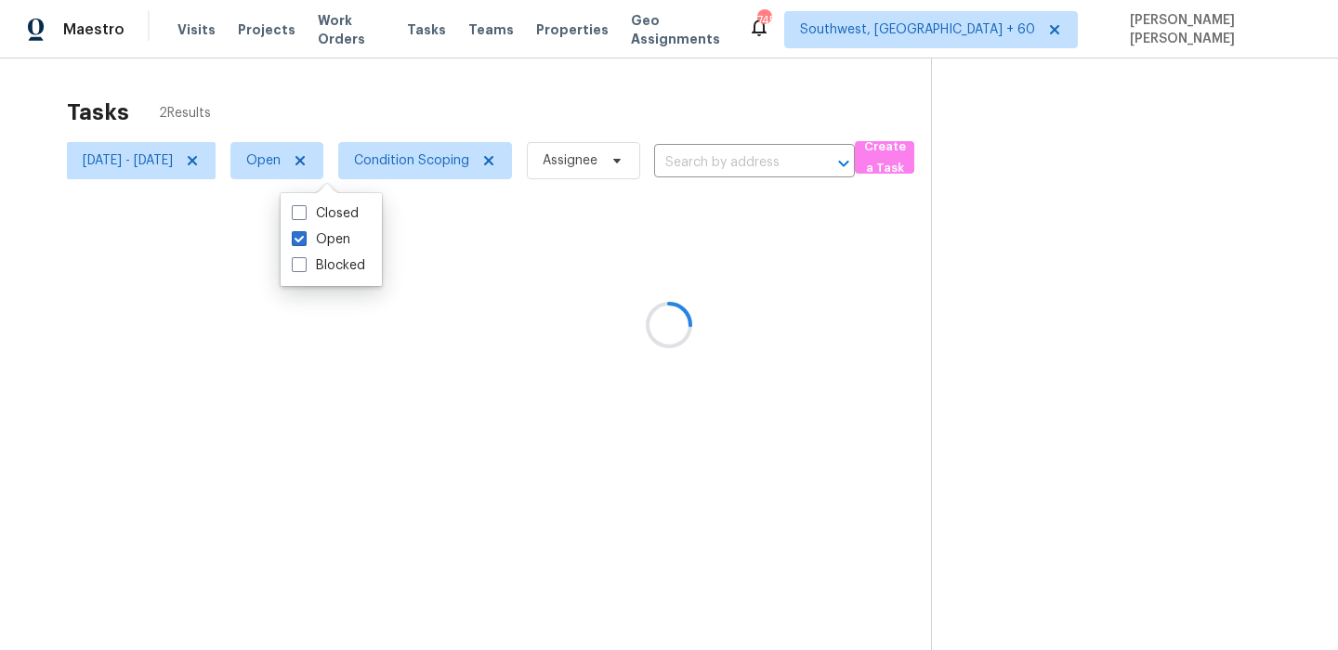
click at [415, 93] on div "Tasks 2 Results" at bounding box center [499, 112] width 864 height 48
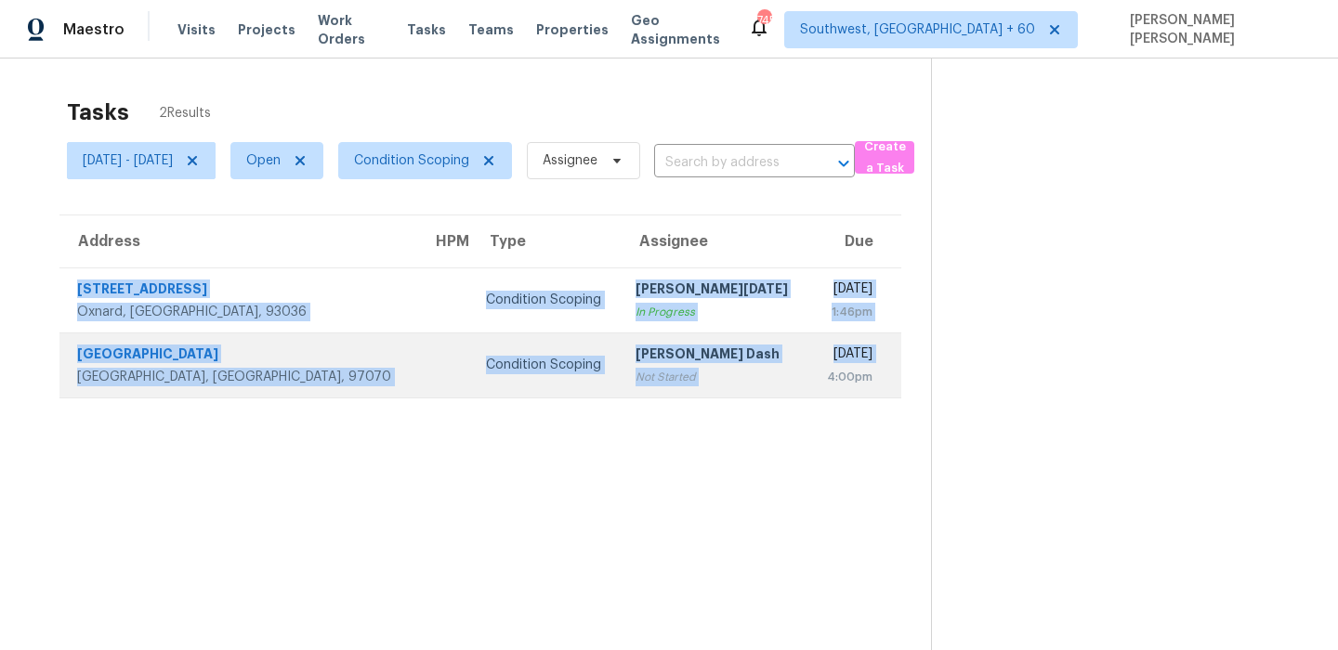
drag, startPoint x: 68, startPoint y: 277, endPoint x: 755, endPoint y: 381, distance: 695.3
click at [755, 381] on tbody "[STREET_ADDRESS] Condition Scoping Prabhu [DATE] In Progress [DATE] 1:46pm [STR…" at bounding box center [480, 333] width 842 height 130
copy tbody "[STREET_ADDRESS] Condition Scoping Prabhu [DATE] In Progress [DATE] 1:46pm [STR…"
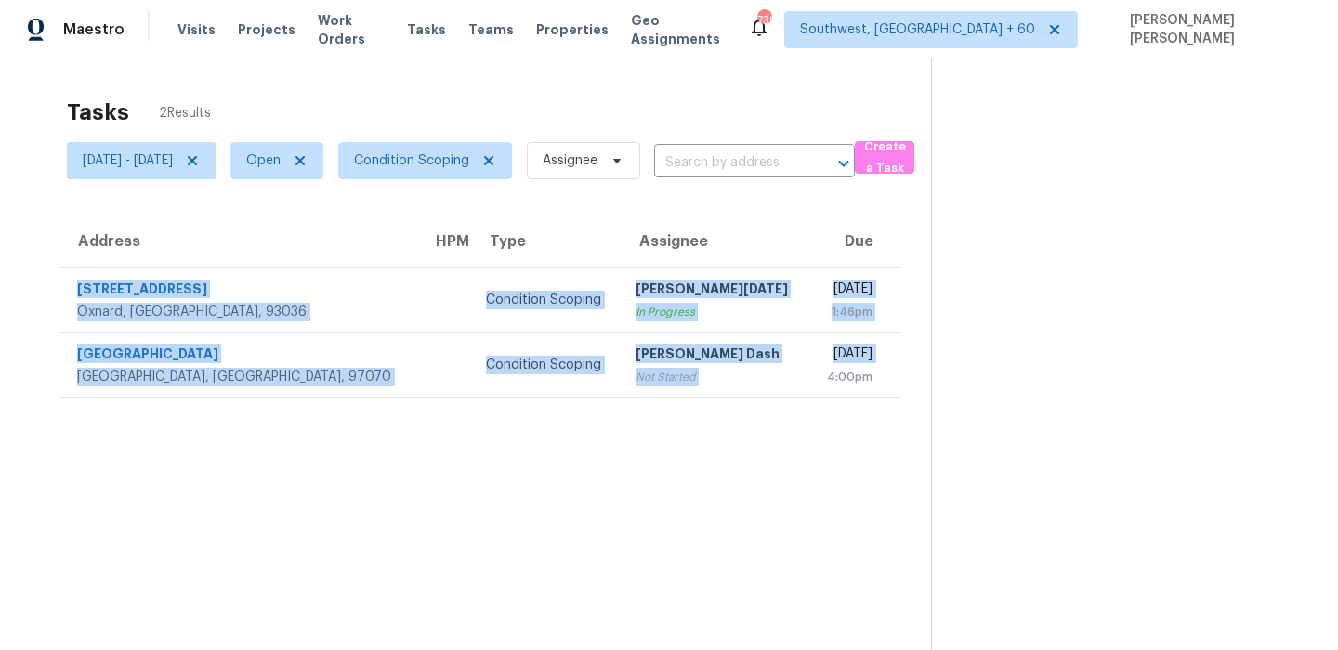
click at [606, 110] on div "Tasks 2 Results" at bounding box center [499, 112] width 864 height 48
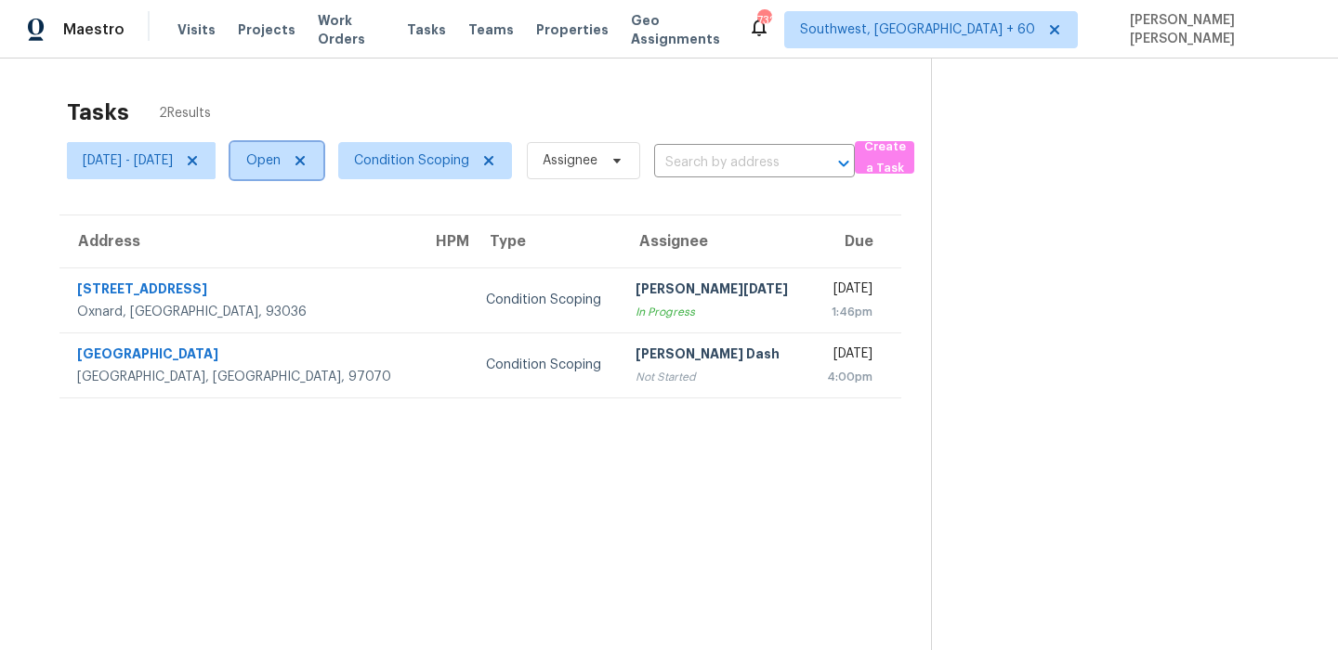
click at [309, 177] on span "Open" at bounding box center [276, 160] width 93 height 37
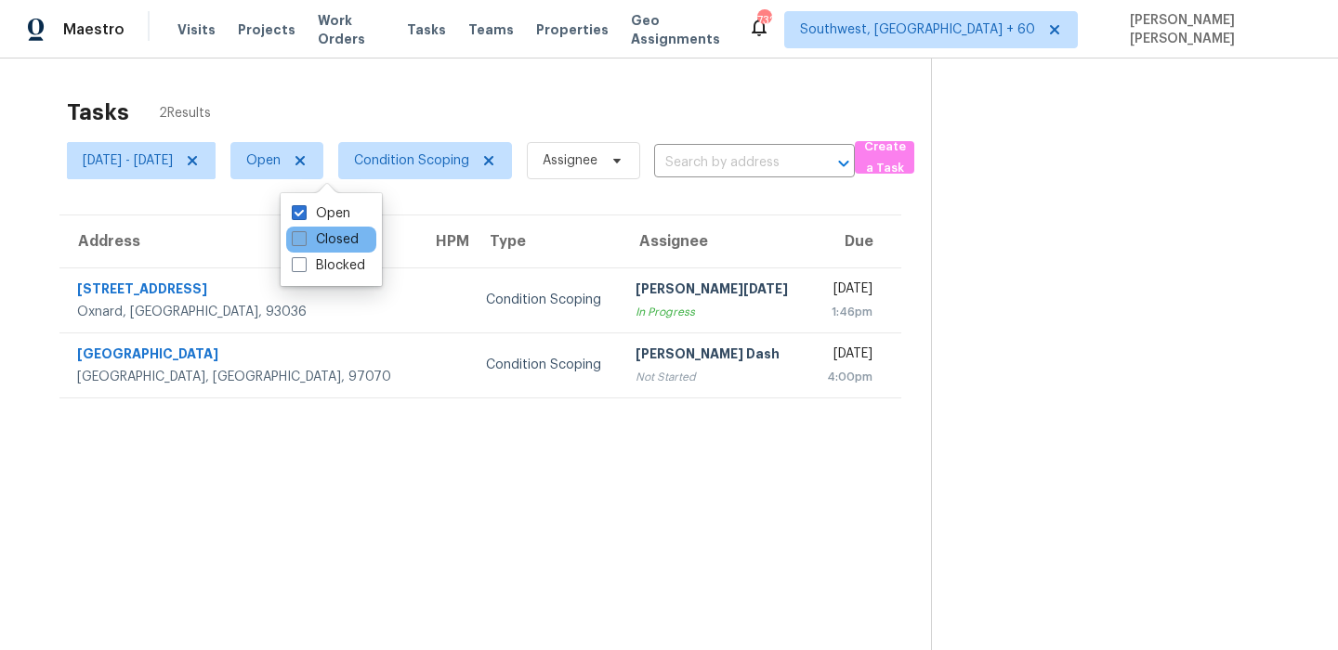
click at [313, 237] on label "Closed" at bounding box center [325, 239] width 67 height 19
click at [304, 237] on input "Closed" at bounding box center [298, 236] width 12 height 12
checkbox input "true"
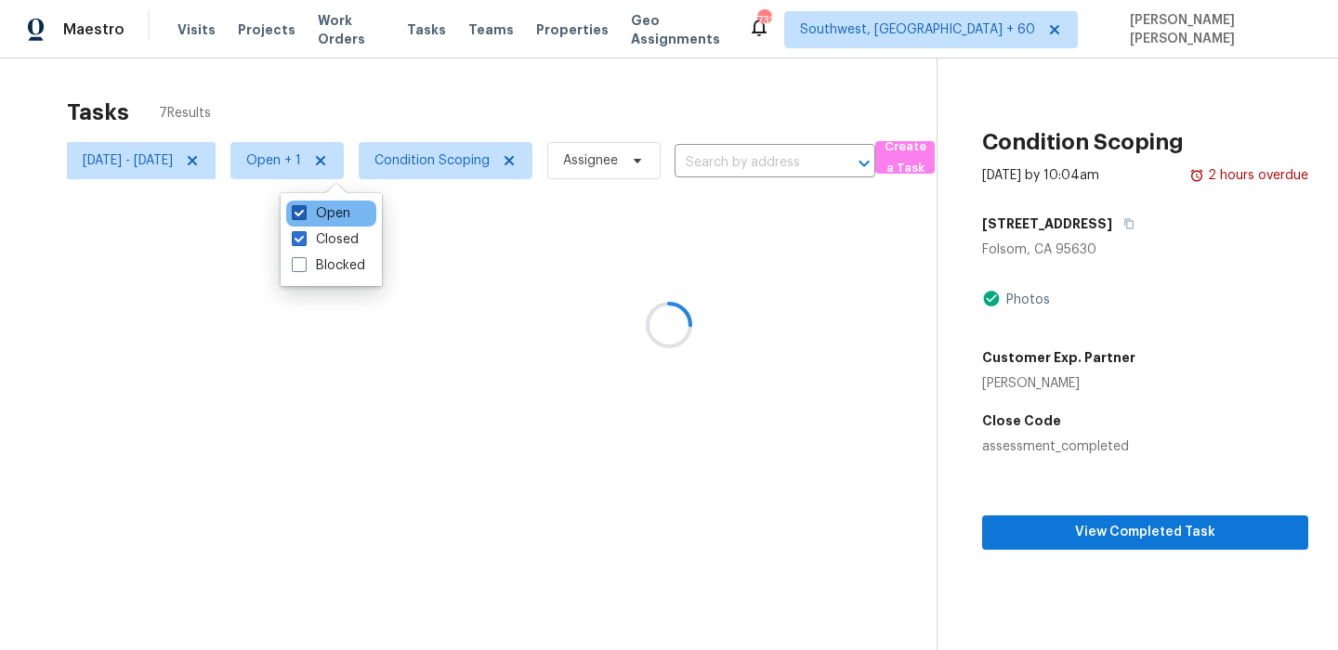
click at [313, 216] on label "Open" at bounding box center [321, 213] width 59 height 19
click at [304, 216] on input "Open" at bounding box center [298, 210] width 12 height 12
checkbox input "false"
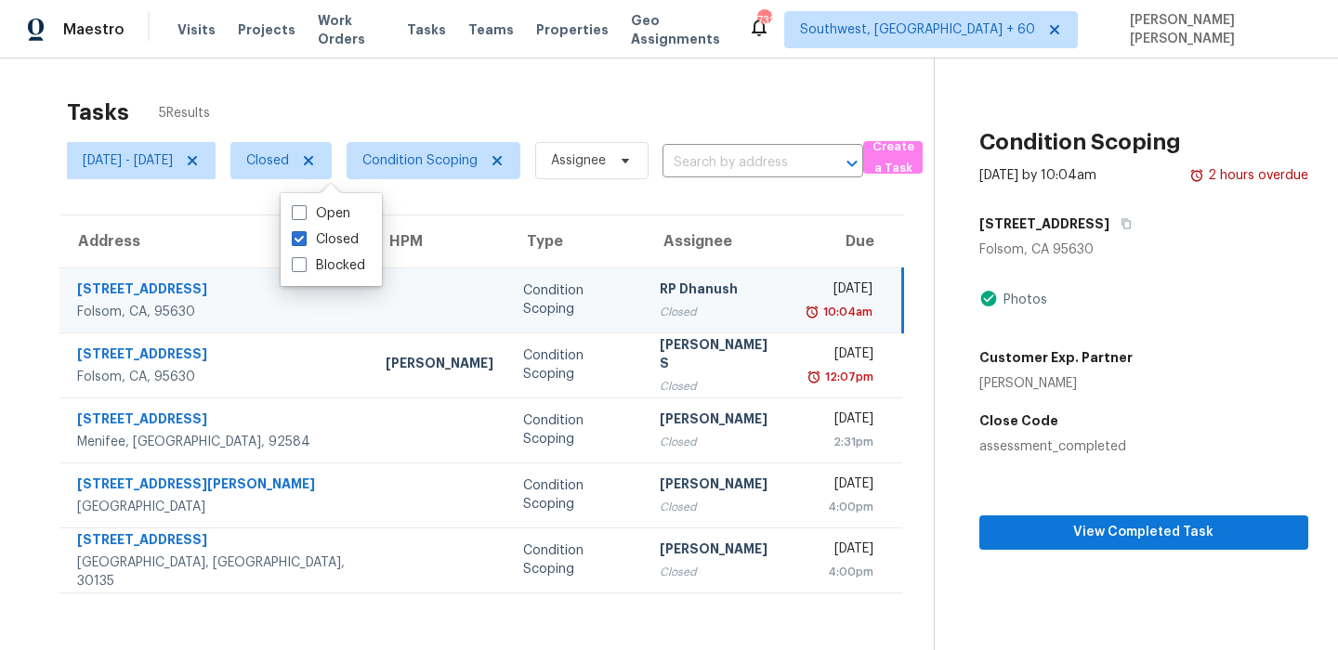
click at [433, 83] on div "Tasks 5 Results [DATE] - [DATE] Closed Condition Scoping Assignee ​ Create a Ta…" at bounding box center [669, 384] width 1338 height 650
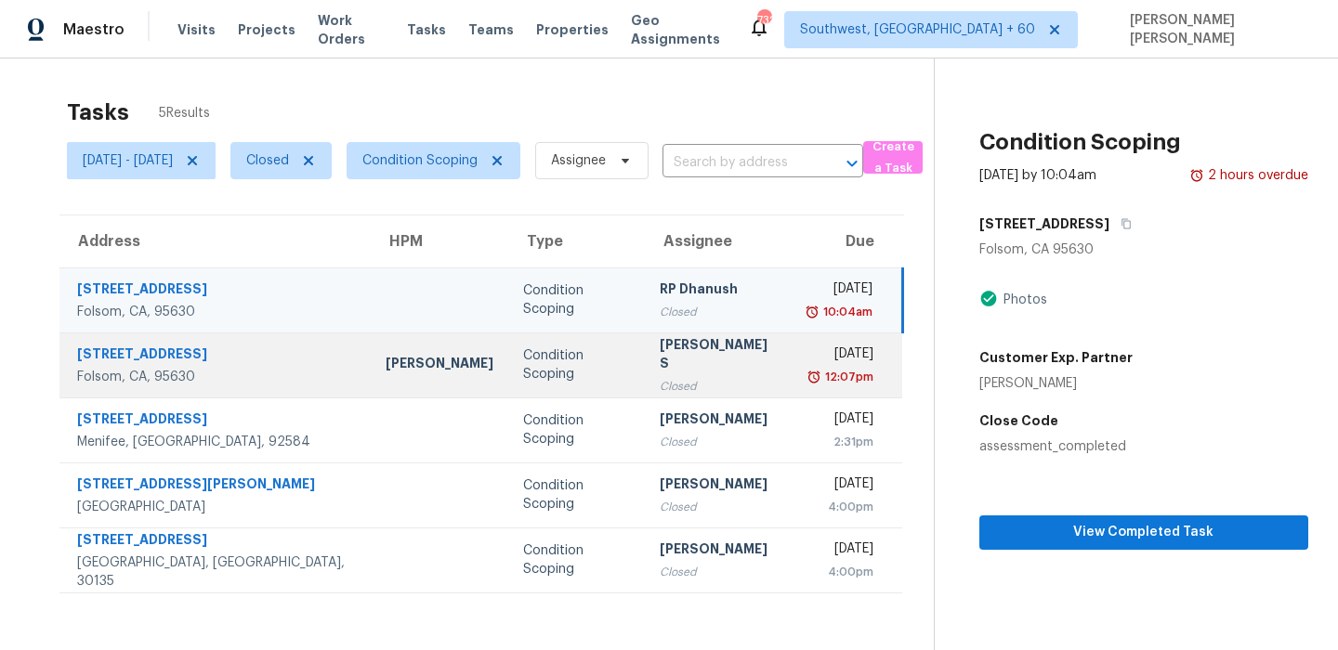
click at [371, 383] on td "[PERSON_NAME]" at bounding box center [440, 365] width 138 height 65
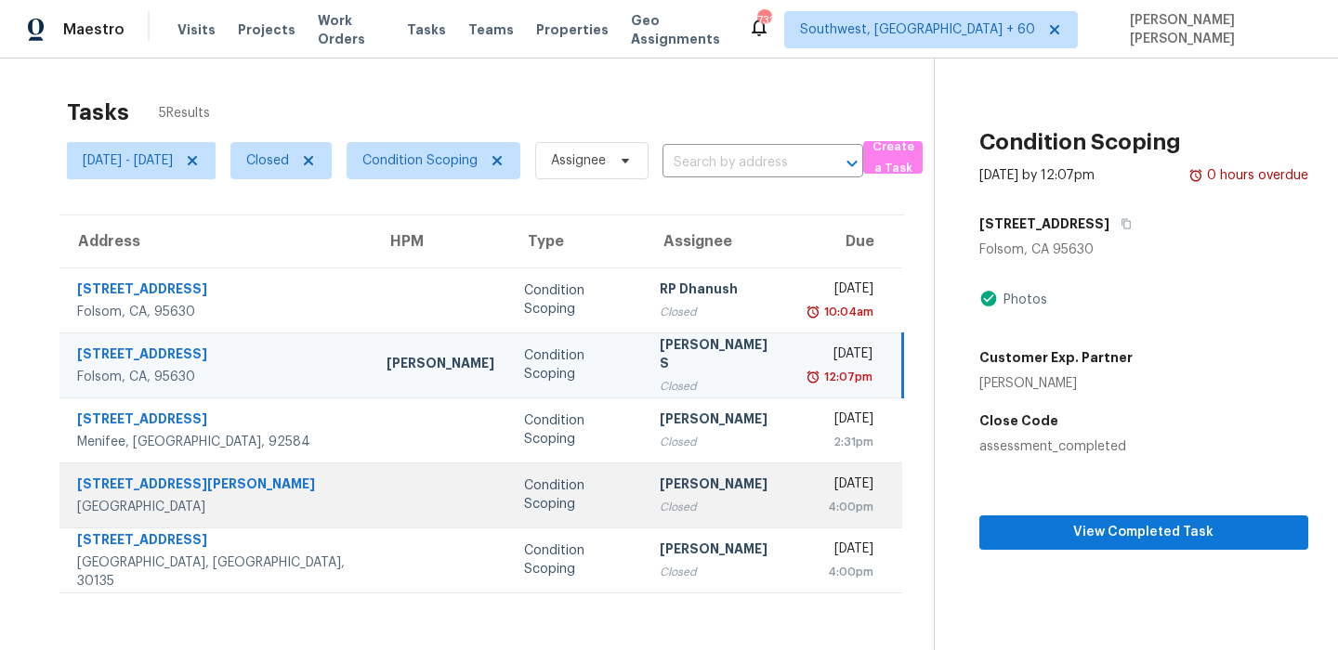
click at [372, 477] on td at bounding box center [441, 495] width 138 height 65
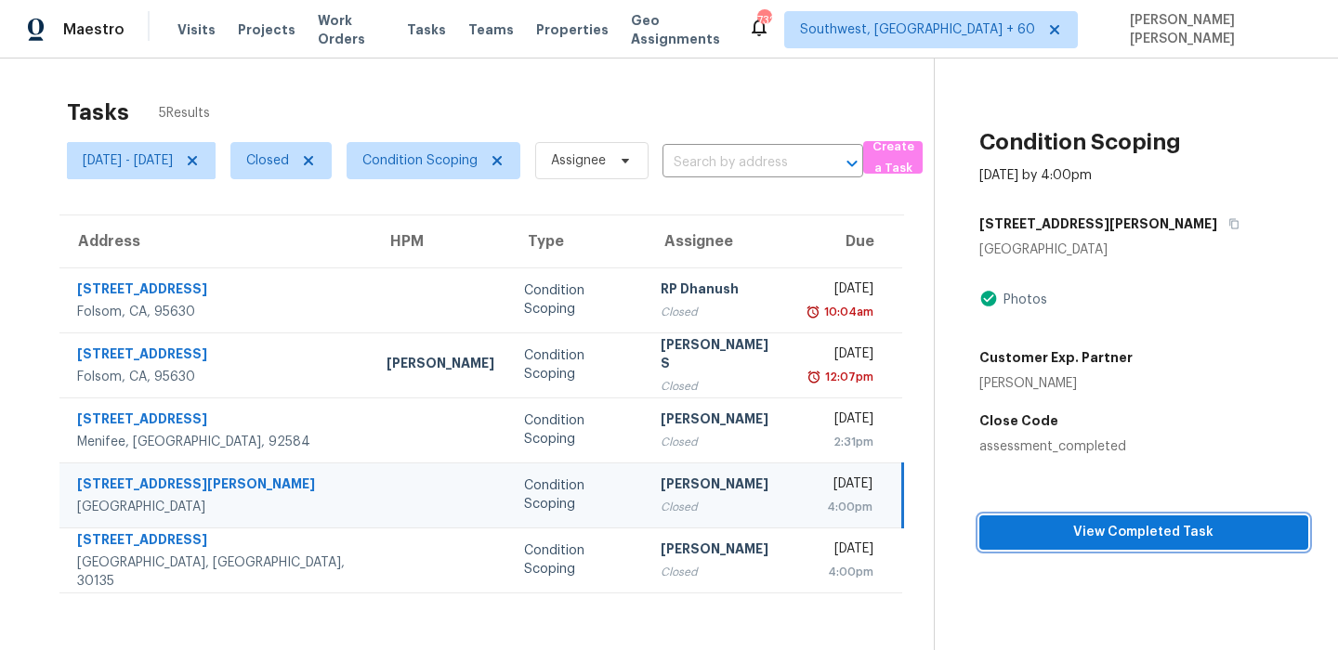
click at [1086, 535] on span "View Completed Task" at bounding box center [1143, 532] width 299 height 23
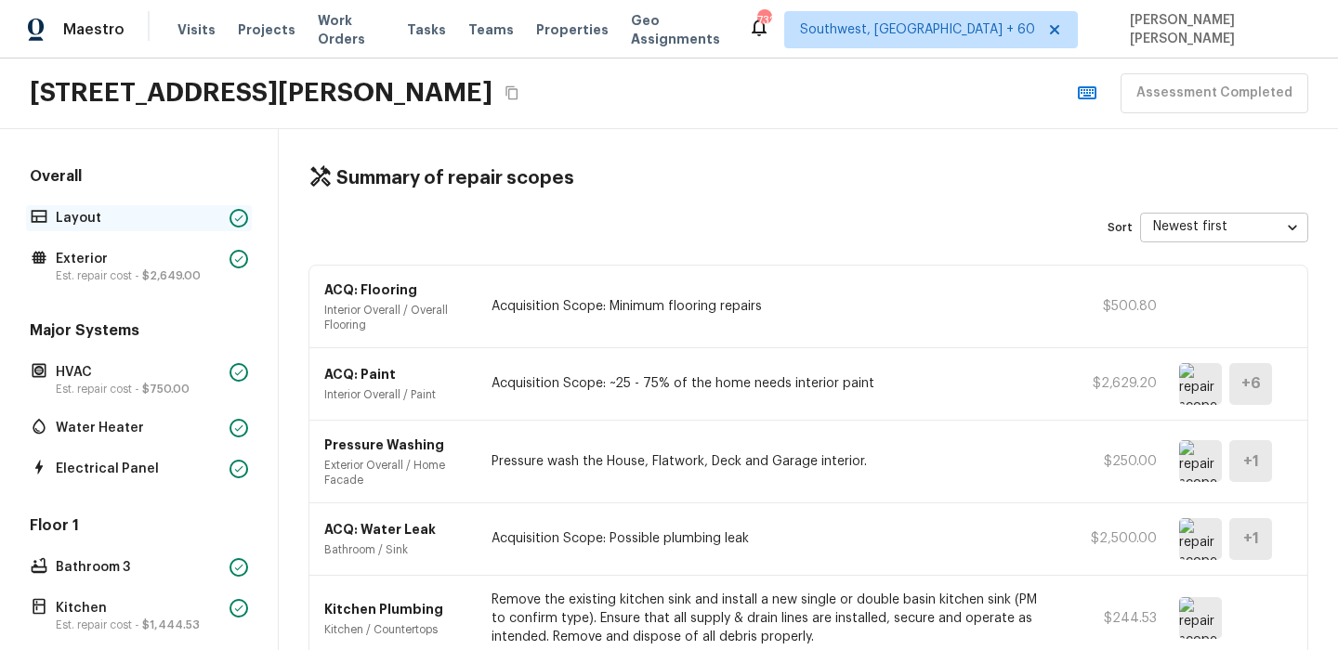
click at [118, 213] on p "Layout" at bounding box center [139, 218] width 166 height 19
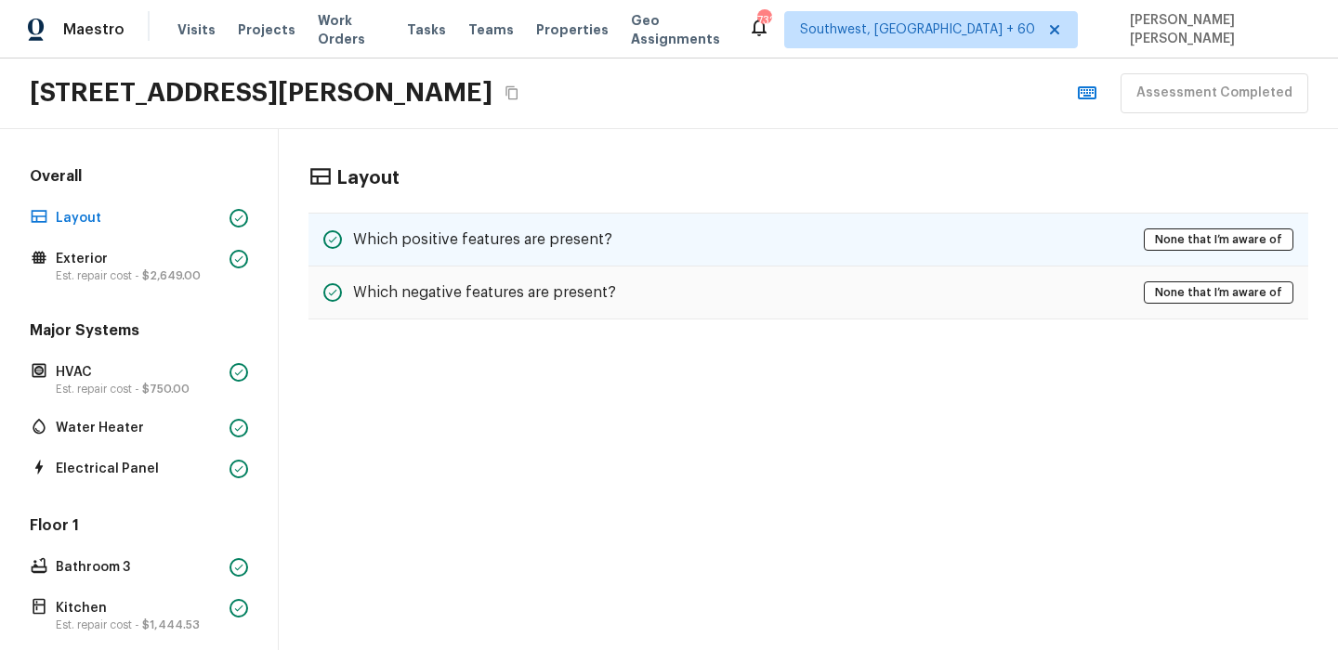
click at [594, 236] on h5 "Which positive features are present?" at bounding box center [482, 239] width 259 height 20
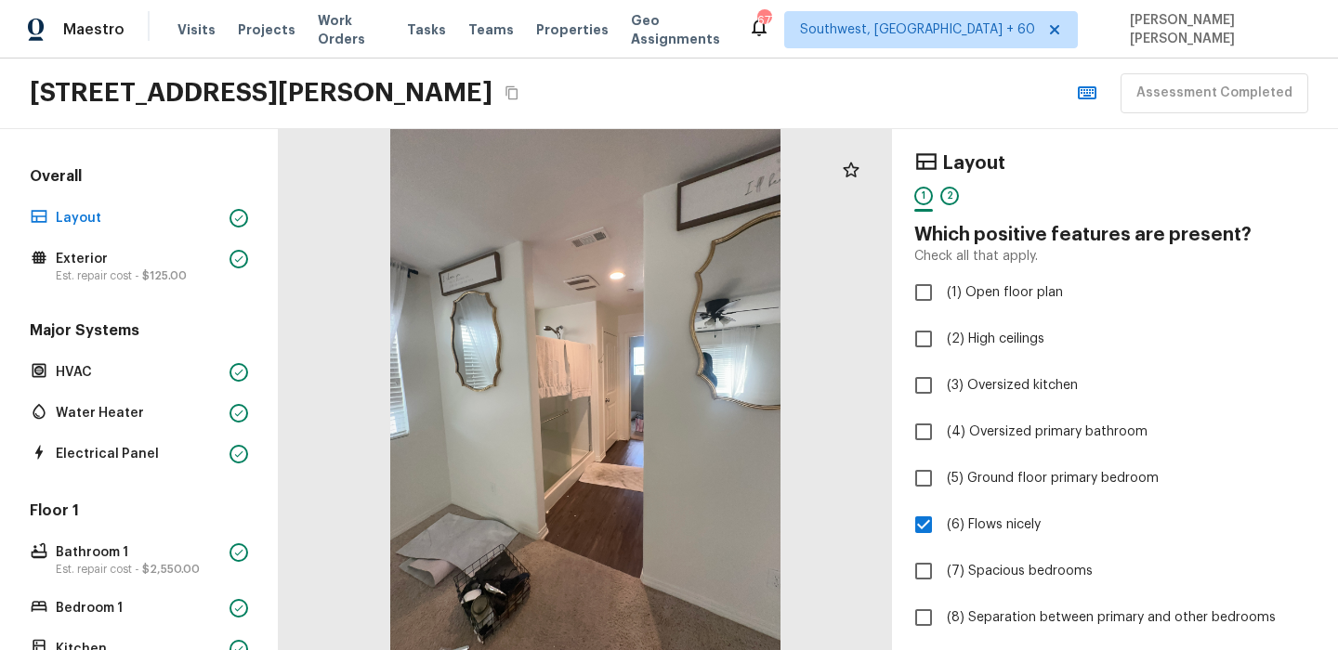
scroll to position [606, 0]
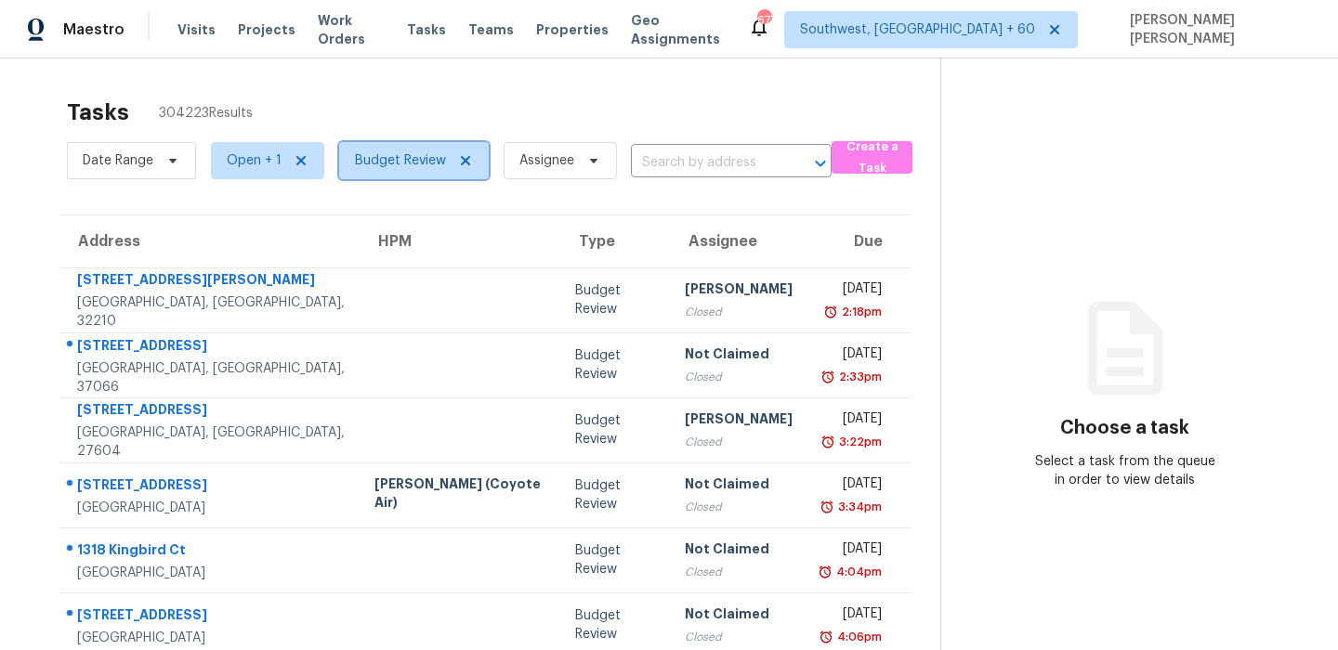
click at [379, 168] on span "Budget Review" at bounding box center [400, 160] width 91 height 19
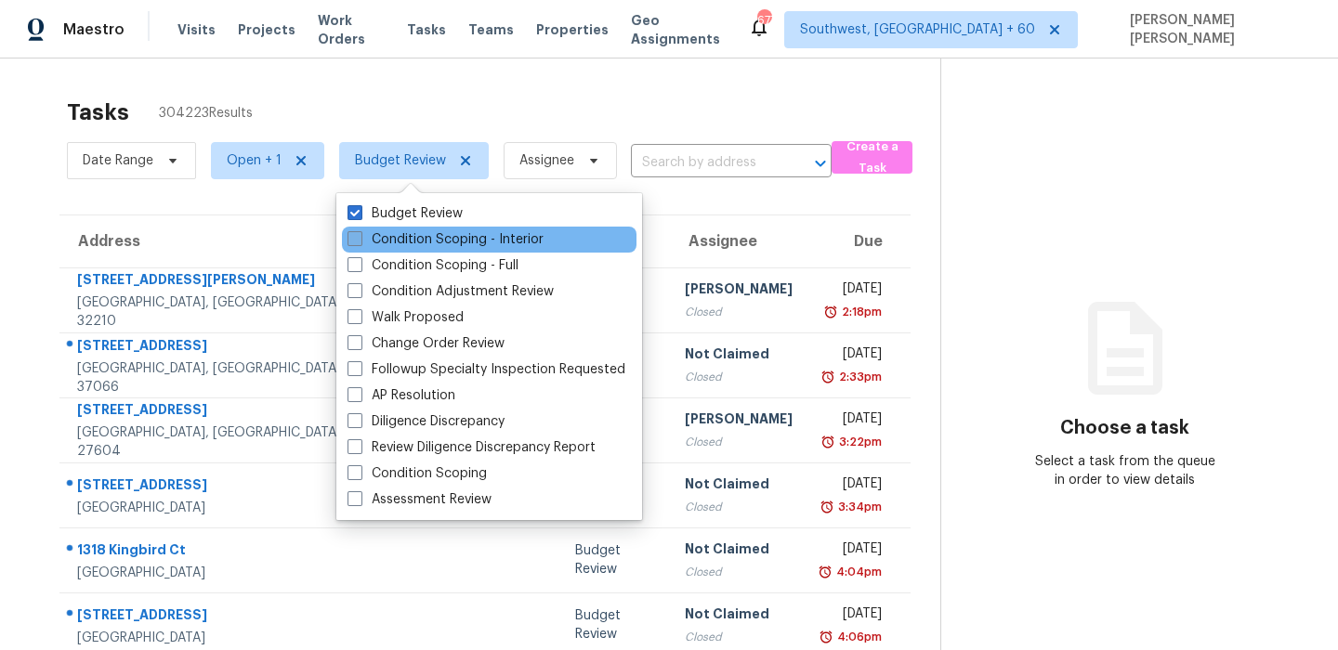
click at [399, 239] on label "Condition Scoping - Interior" at bounding box center [445, 239] width 196 height 19
click at [360, 239] on input "Condition Scoping - Interior" at bounding box center [353, 236] width 12 height 12
checkbox input "true"
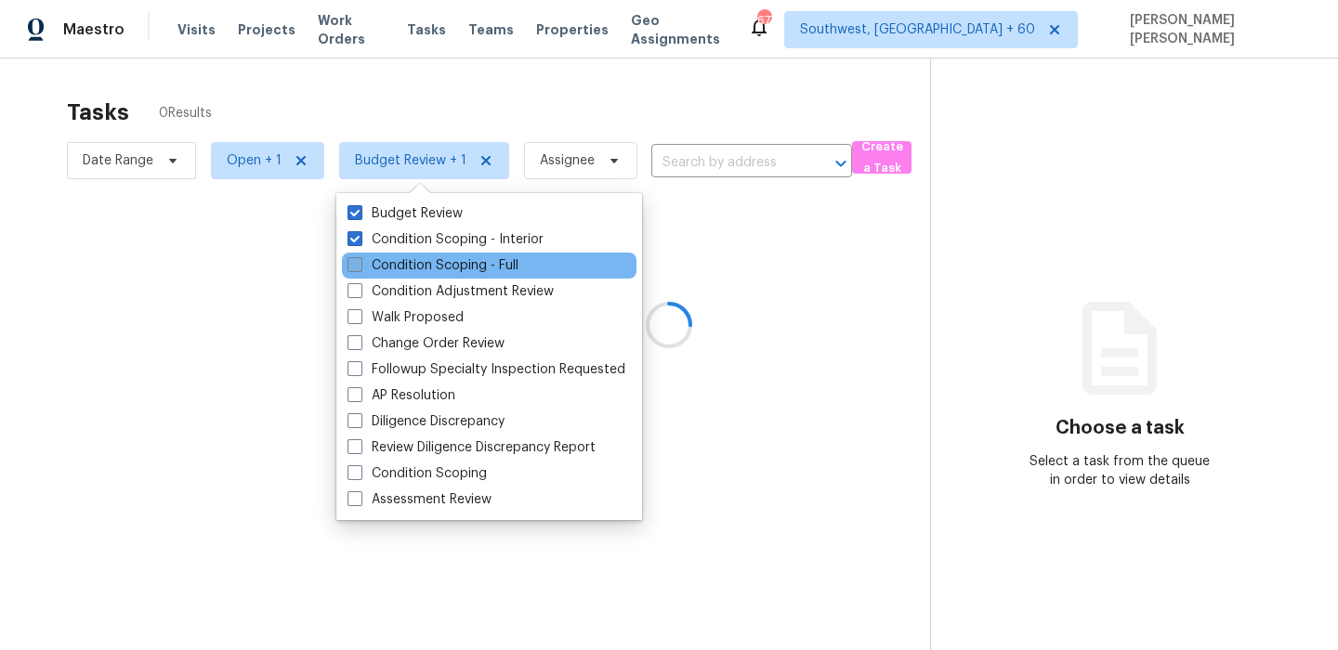
click at [390, 262] on label "Condition Scoping - Full" at bounding box center [432, 265] width 171 height 19
click at [360, 262] on input "Condition Scoping - Full" at bounding box center [353, 262] width 12 height 12
checkbox input "true"
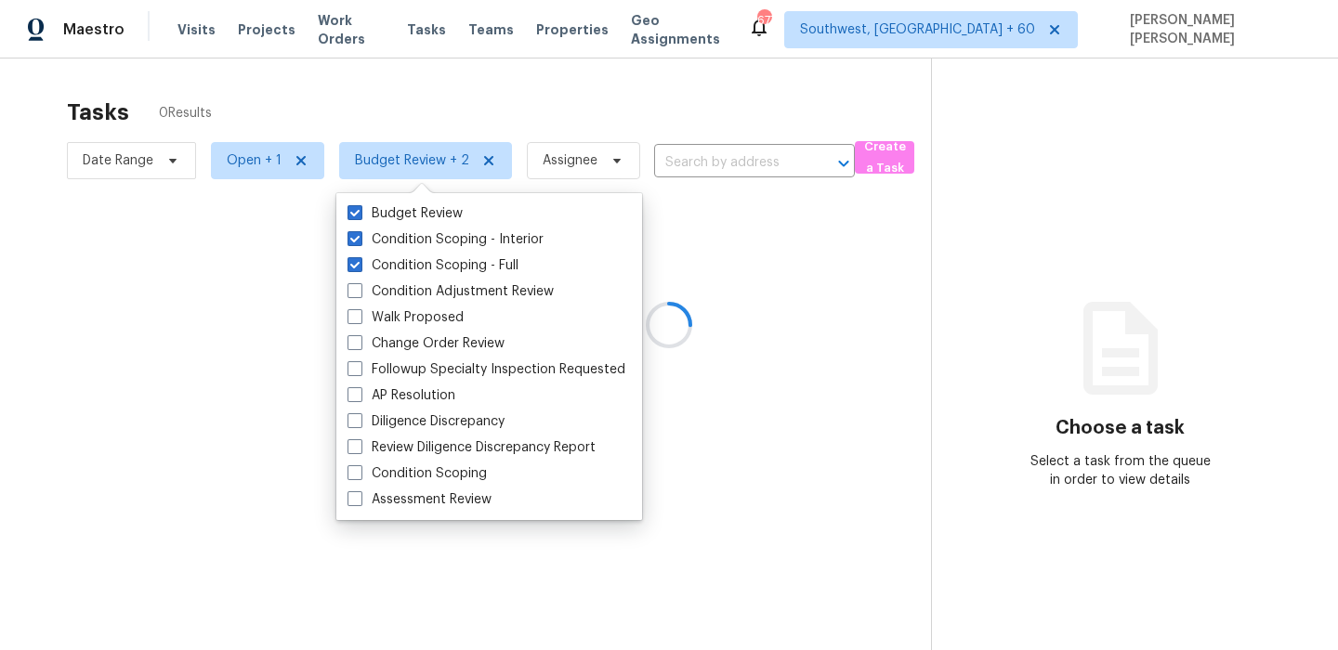
click at [385, 137] on div at bounding box center [669, 325] width 1338 height 650
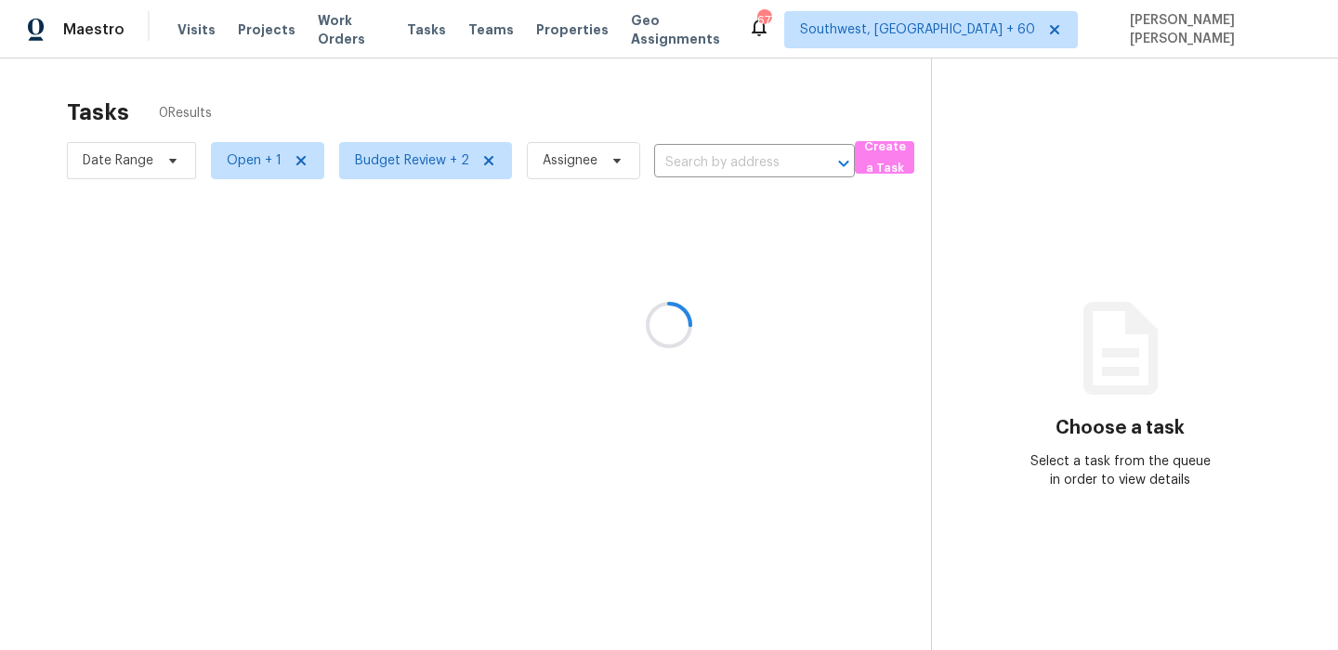
click at [377, 157] on div at bounding box center [669, 325] width 1338 height 650
click at [238, 146] on div at bounding box center [669, 325] width 1338 height 650
click at [286, 160] on div at bounding box center [669, 325] width 1338 height 650
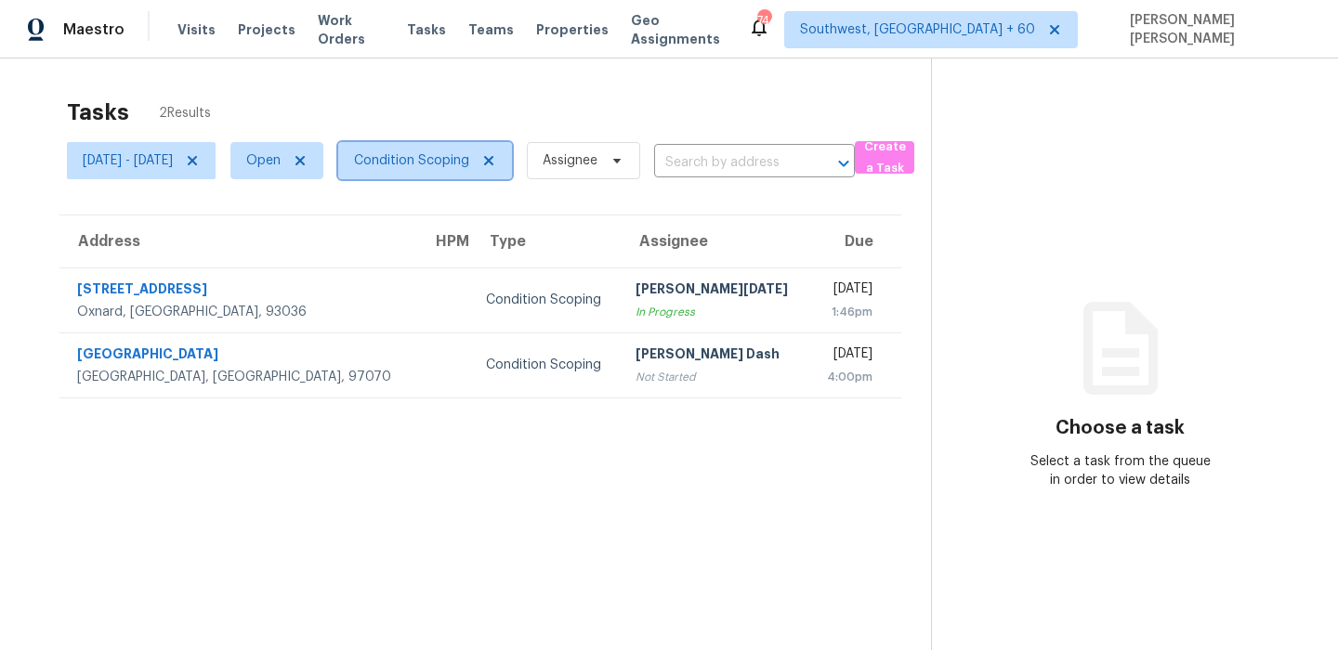
click at [430, 162] on span "Condition Scoping" at bounding box center [411, 160] width 115 height 19
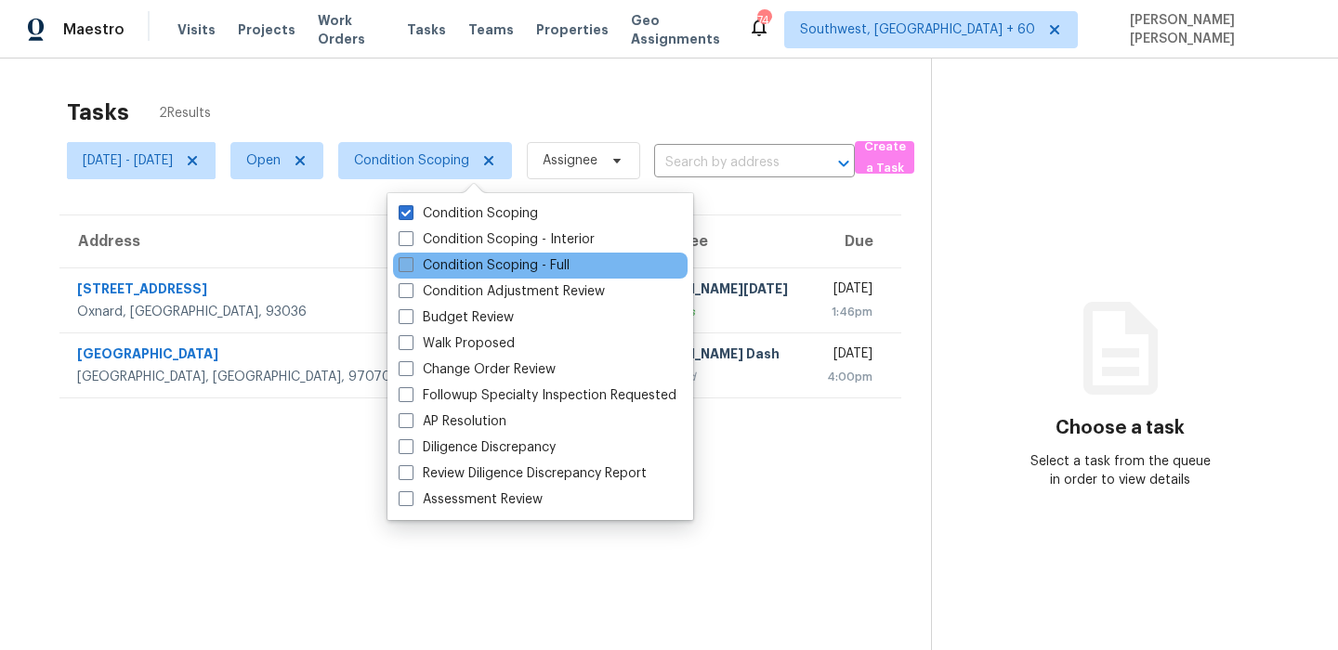
click at [452, 256] on label "Condition Scoping - Full" at bounding box center [484, 265] width 171 height 19
click at [411, 256] on input "Condition Scoping - Full" at bounding box center [405, 262] width 12 height 12
checkbox input "true"
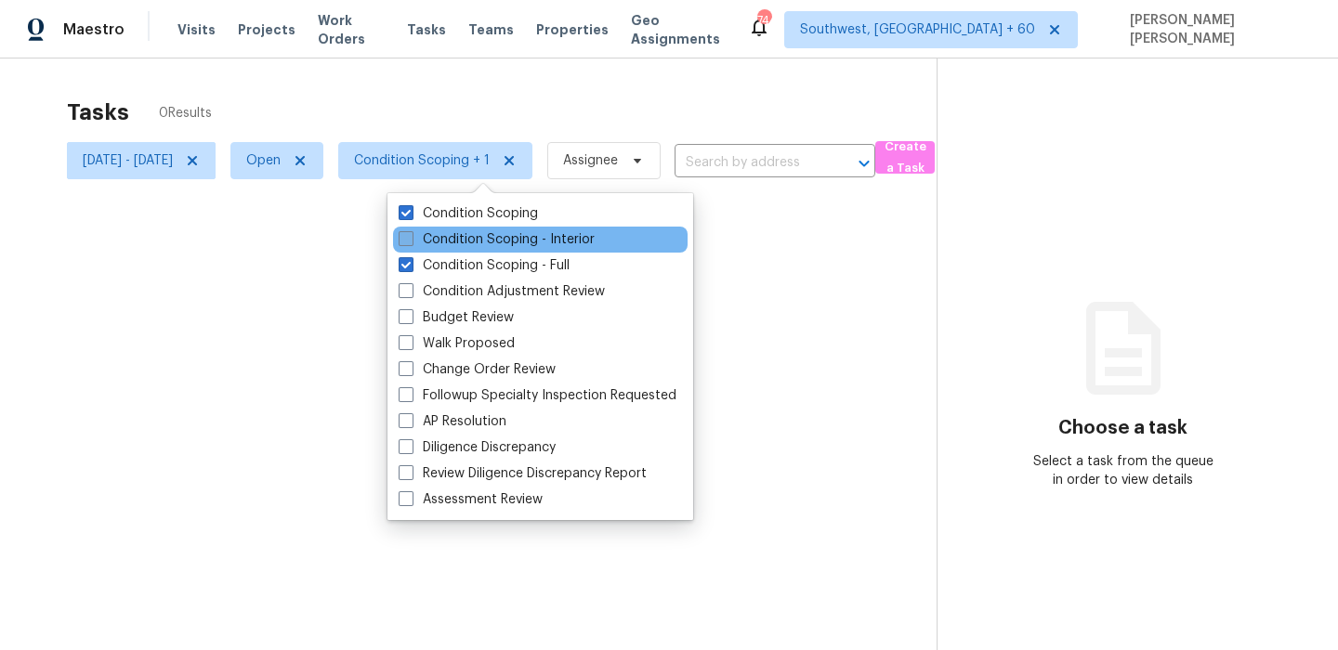
click at [464, 238] on label "Condition Scoping - Interior" at bounding box center [497, 239] width 196 height 19
click at [411, 238] on input "Condition Scoping - Interior" at bounding box center [405, 236] width 12 height 12
checkbox input "true"
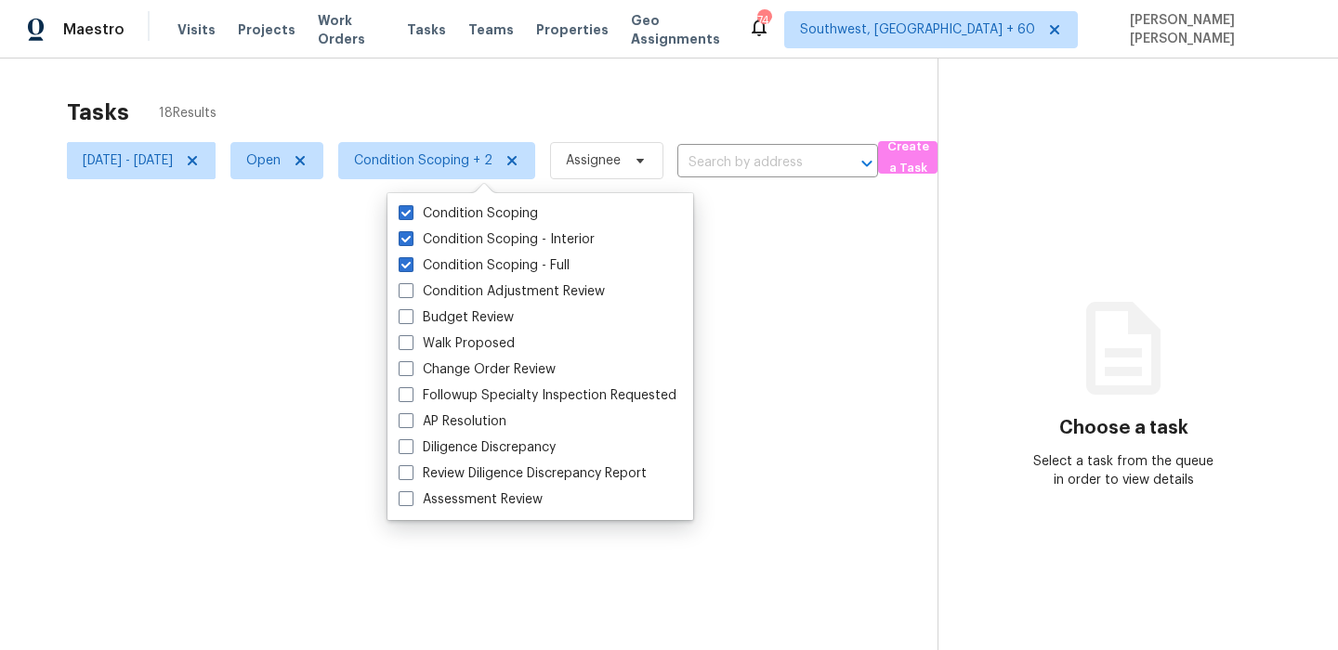
click at [470, 90] on div at bounding box center [669, 325] width 1338 height 650
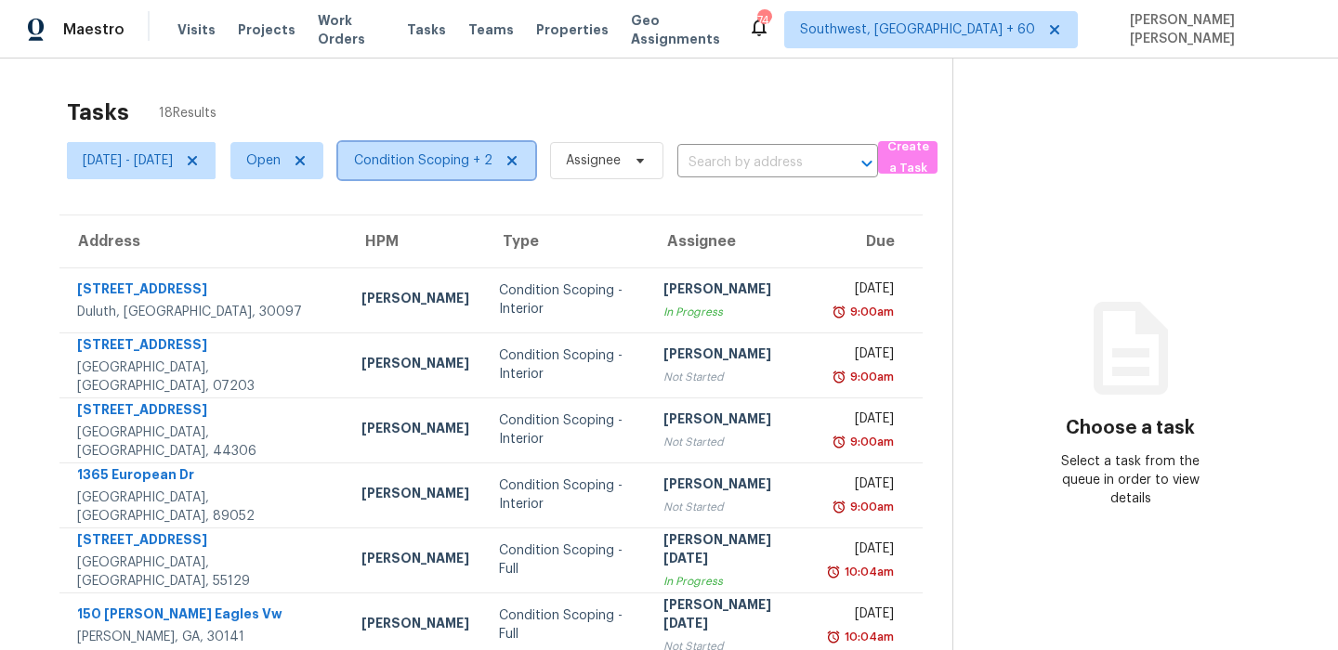
click at [478, 146] on span "Condition Scoping + 2" at bounding box center [436, 160] width 197 height 37
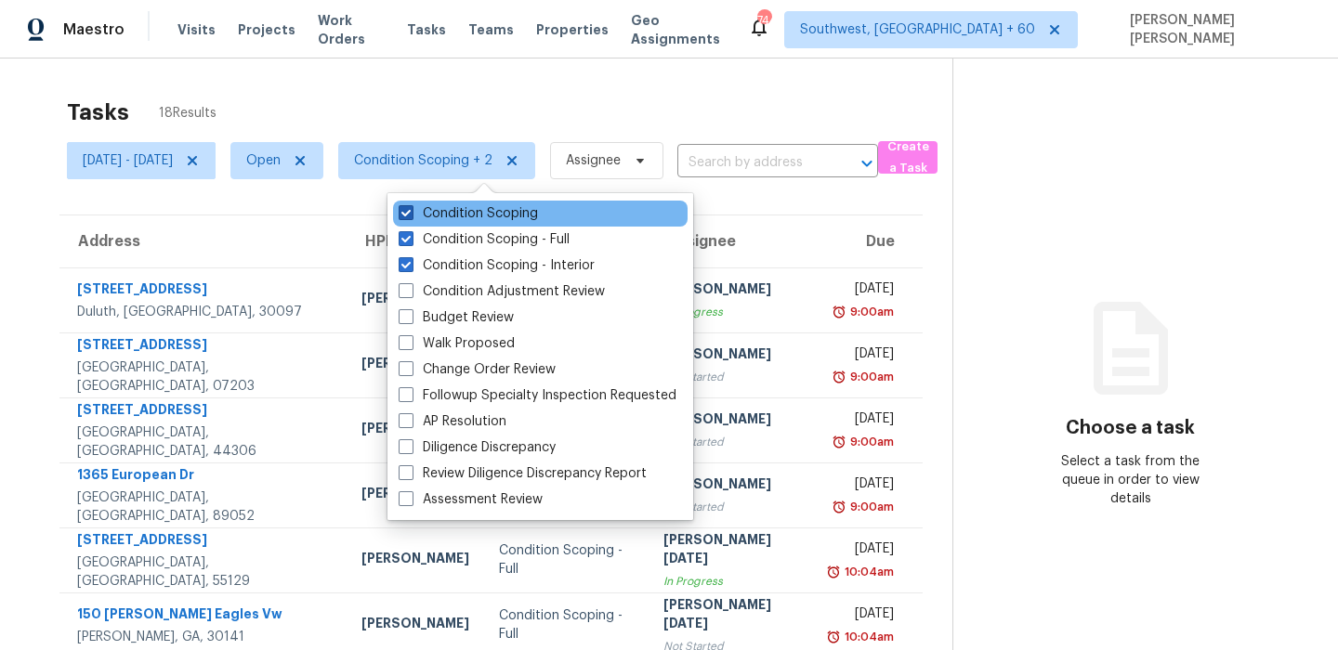
click at [498, 205] on label "Condition Scoping" at bounding box center [468, 213] width 139 height 19
click at [411, 205] on input "Condition Scoping" at bounding box center [405, 210] width 12 height 12
checkbox input "false"
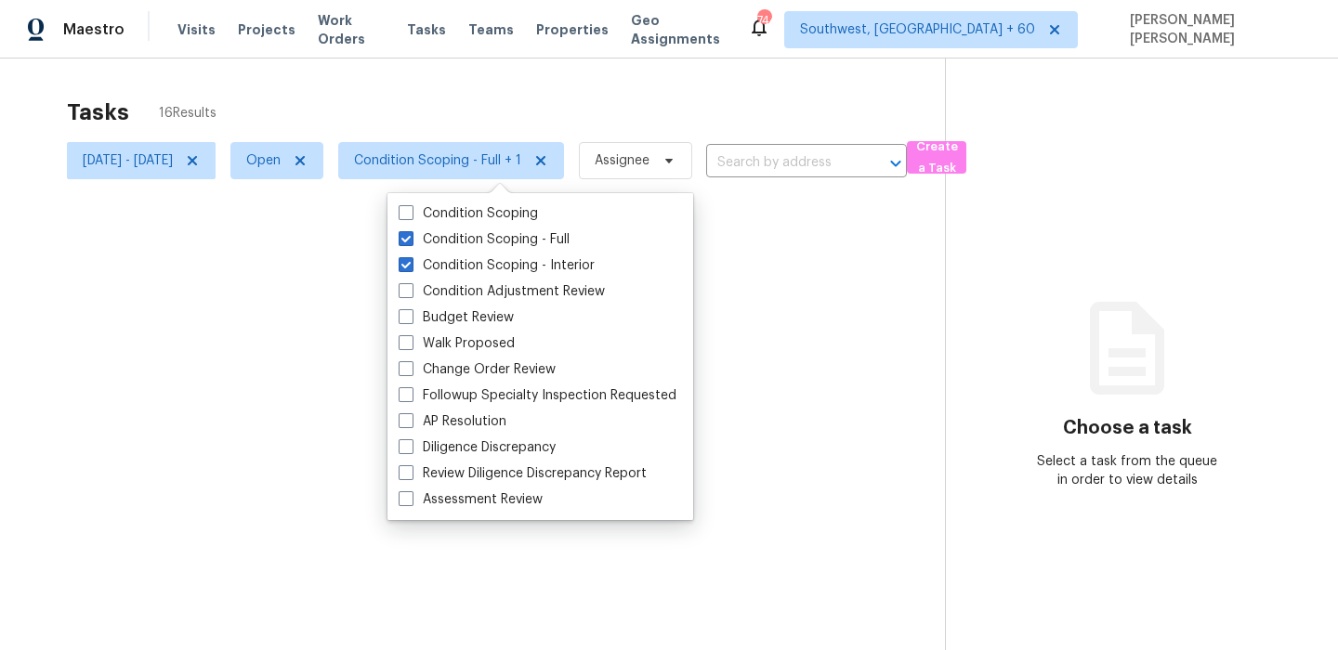
click at [166, 170] on div at bounding box center [669, 325] width 1338 height 650
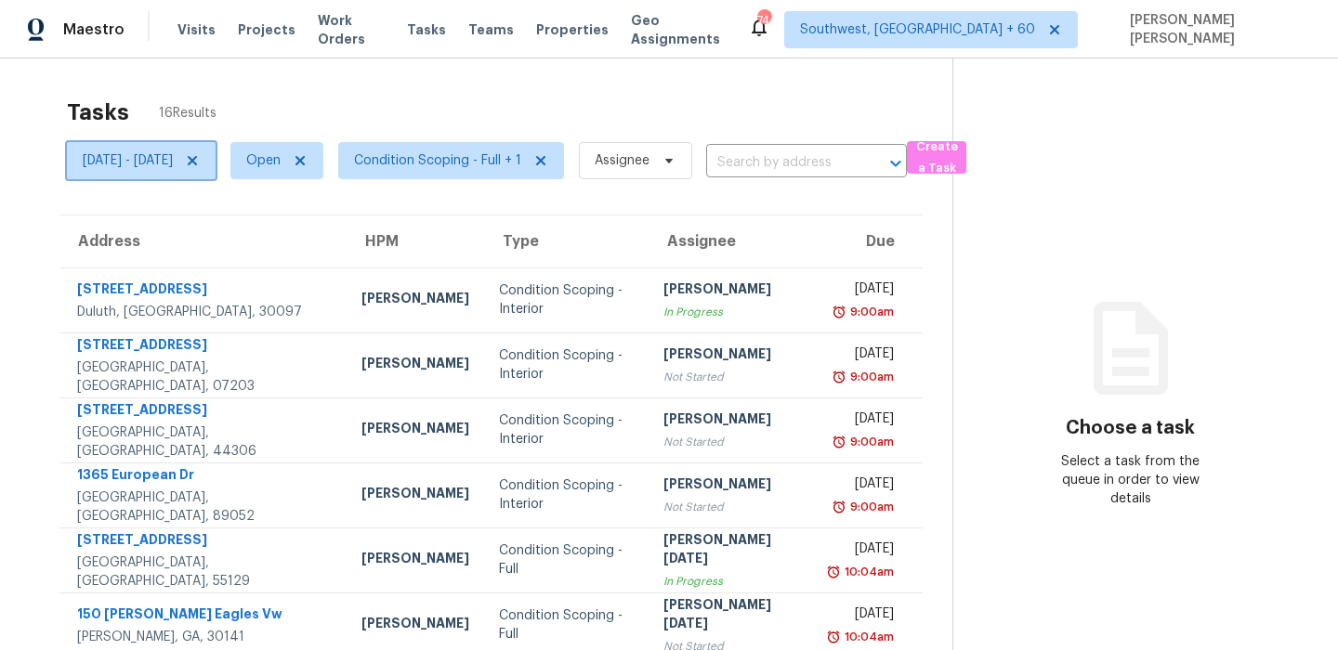
click at [173, 164] on span "[DATE] - [DATE]" at bounding box center [128, 160] width 90 height 19
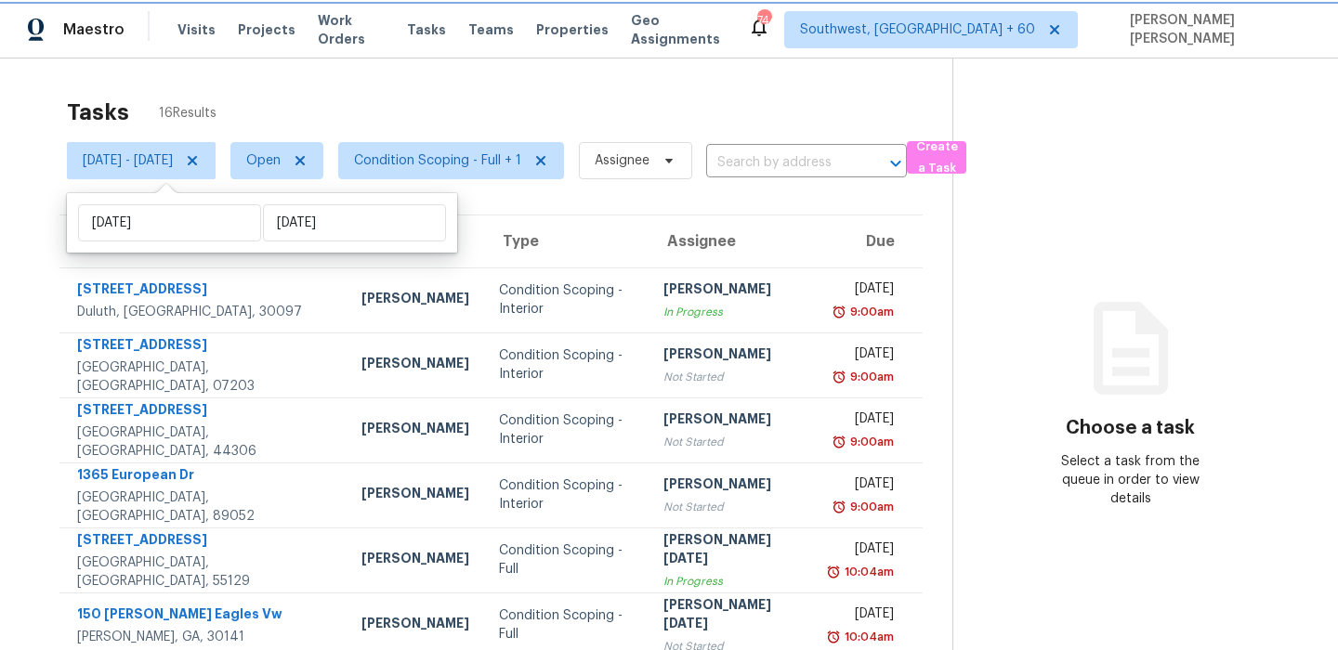
click at [200, 162] on icon at bounding box center [192, 160] width 15 height 15
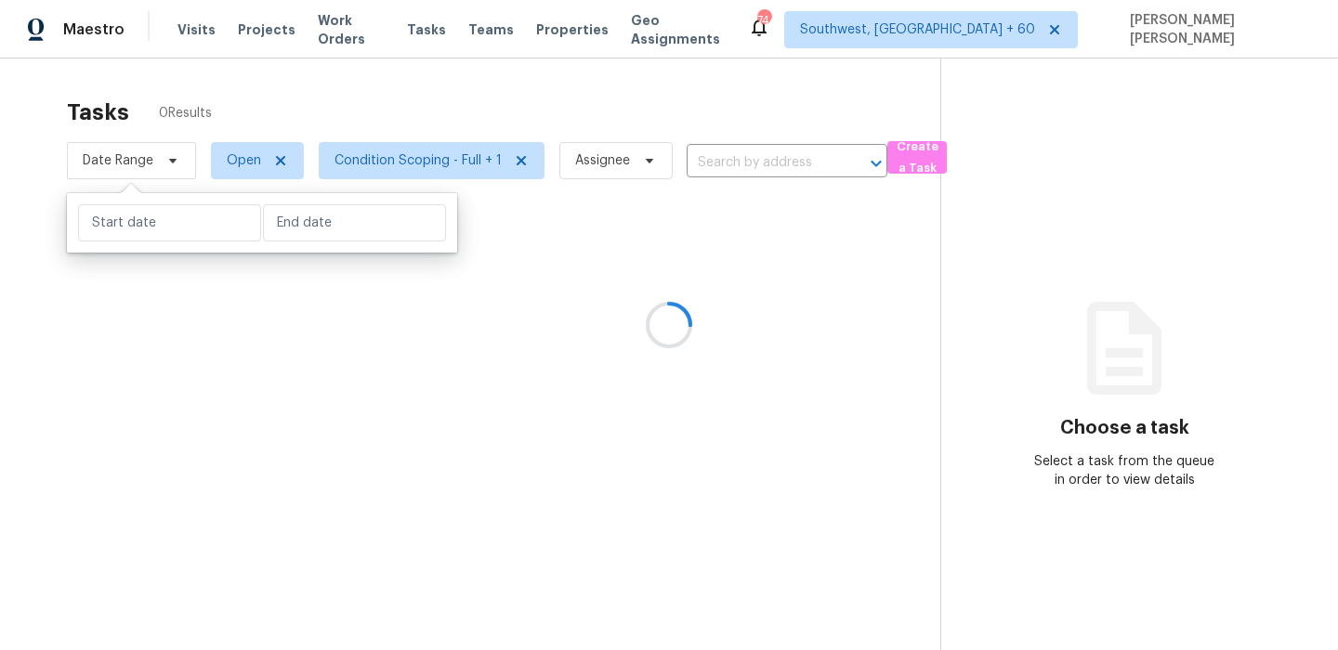
click at [326, 111] on div at bounding box center [669, 325] width 1338 height 650
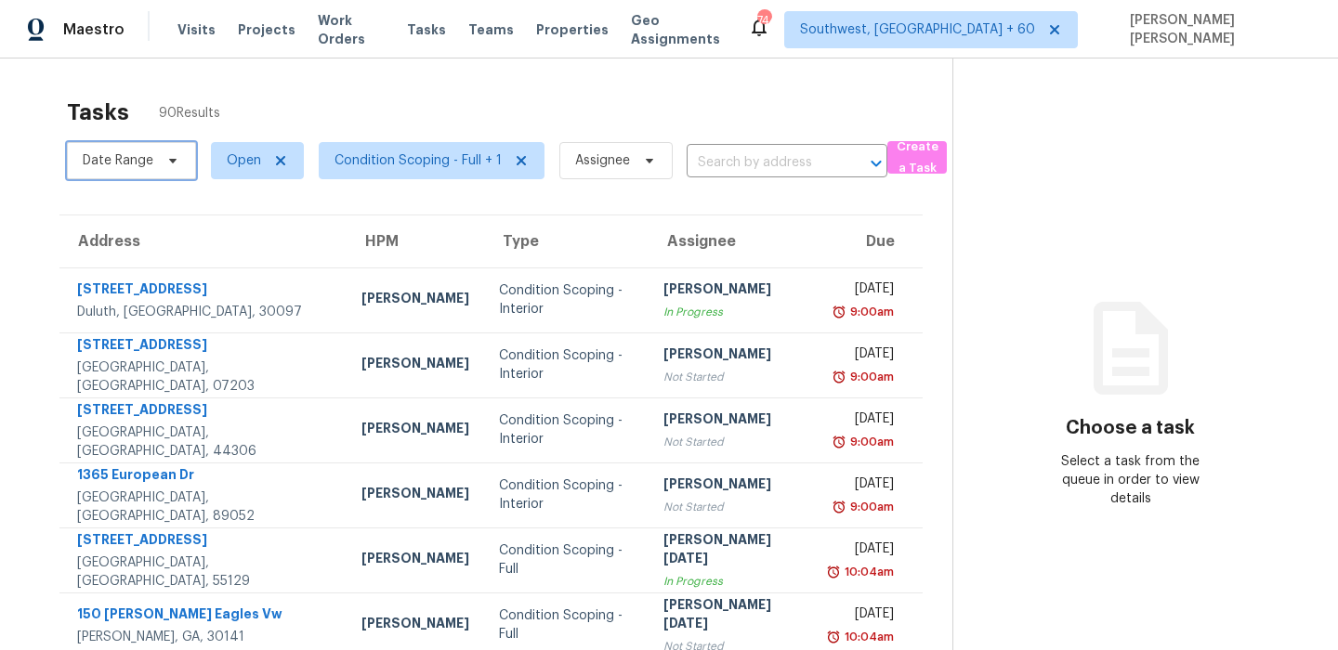
click at [138, 169] on span "Date Range" at bounding box center [118, 160] width 71 height 19
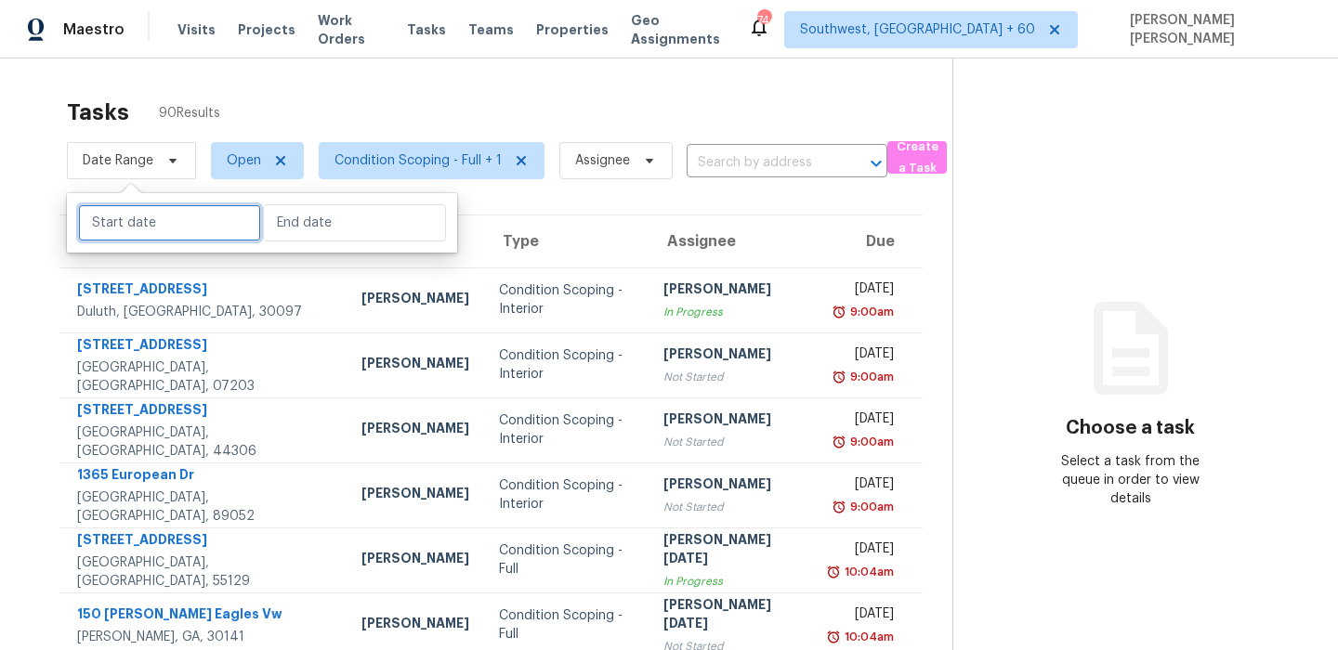
select select "8"
select select "2025"
select select "9"
select select "2025"
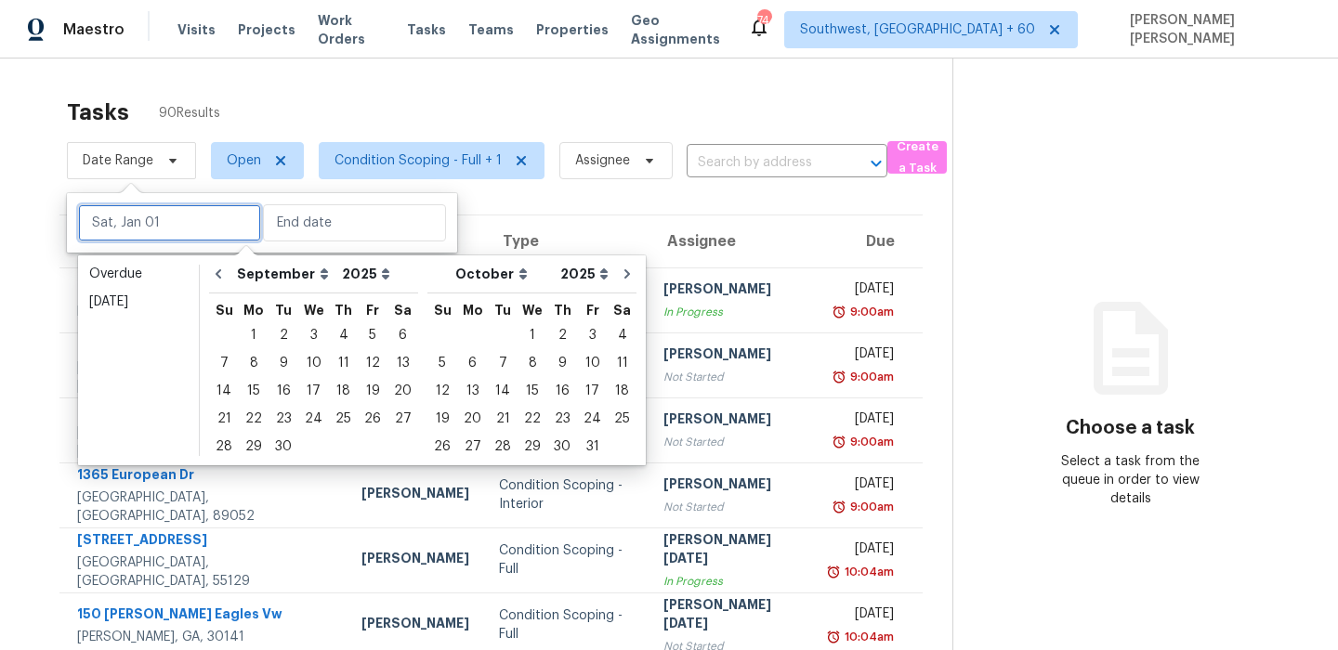
click at [141, 220] on input "text" at bounding box center [169, 222] width 183 height 37
click at [358, 416] on div "26" at bounding box center [373, 419] width 30 height 26
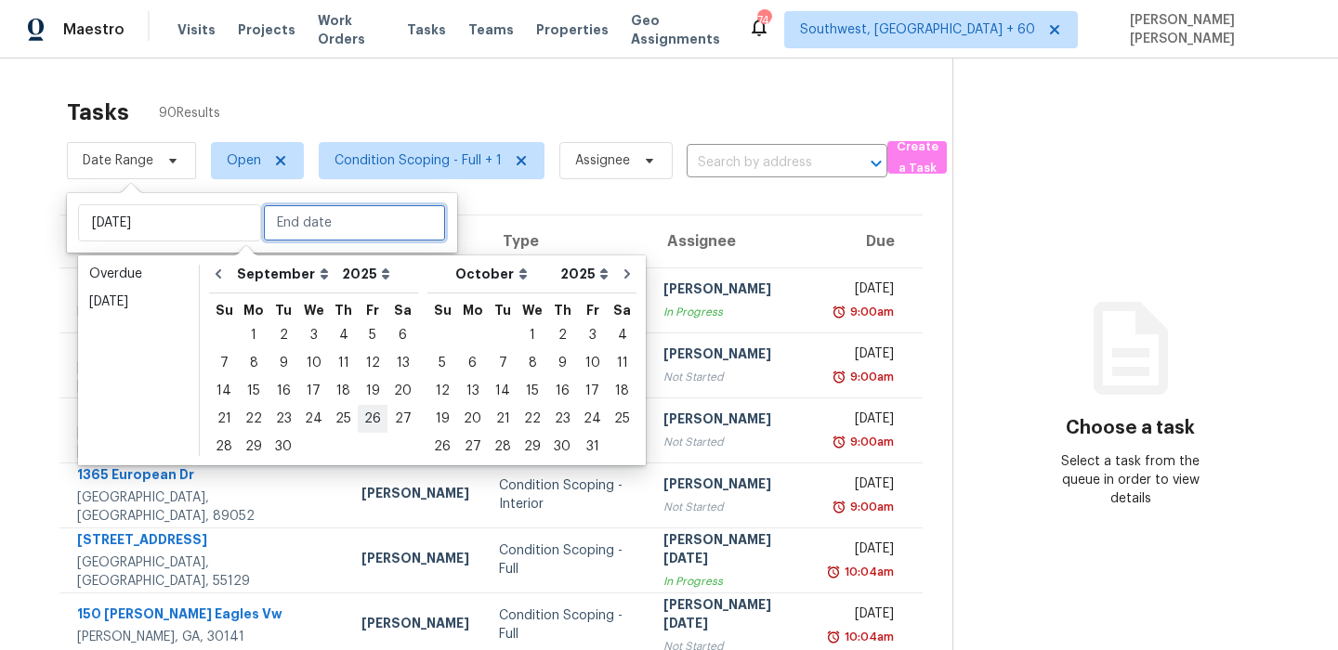
type input "[DATE]"
click at [358, 416] on div "26" at bounding box center [373, 419] width 30 height 26
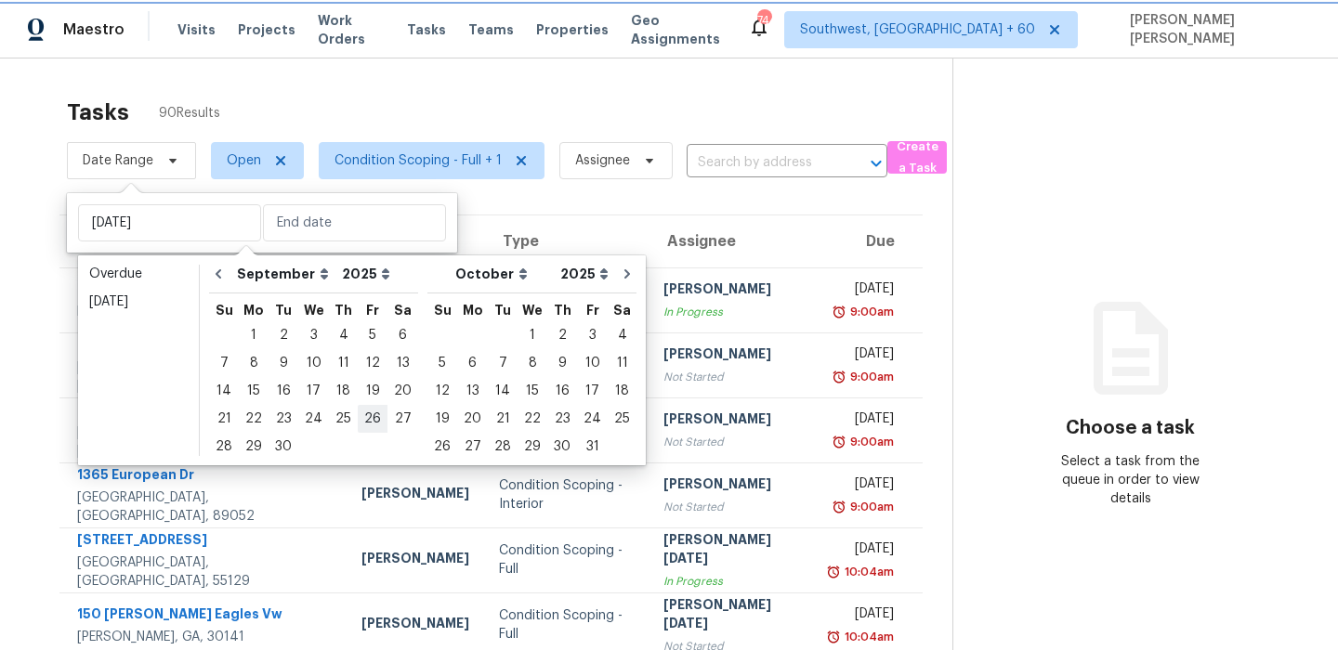
type input "[DATE]"
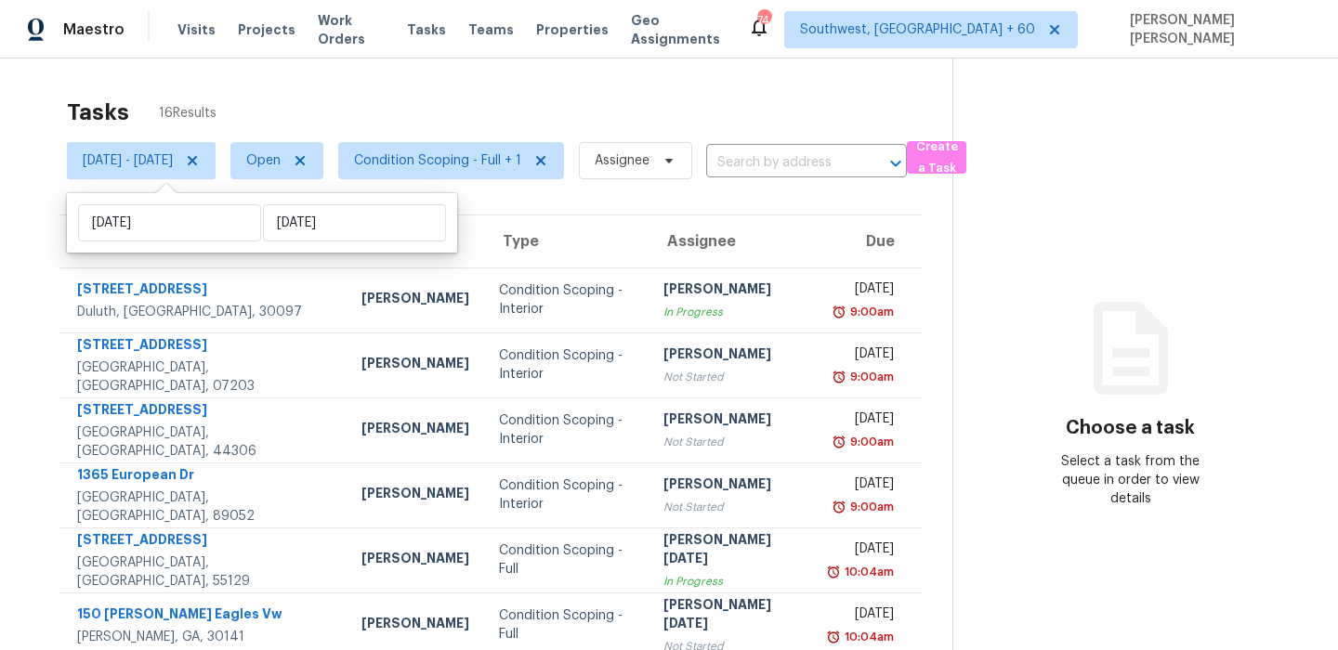
click at [563, 89] on div "Tasks 16 Results" at bounding box center [509, 112] width 885 height 48
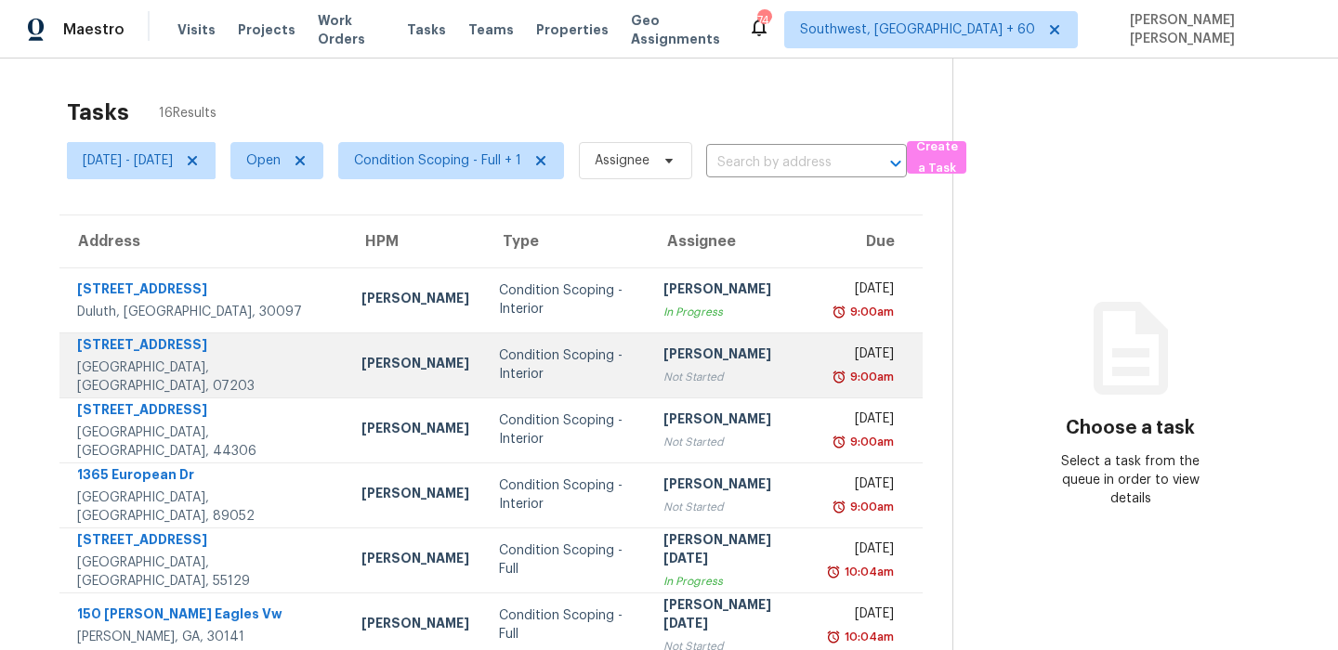
scroll to position [317, 0]
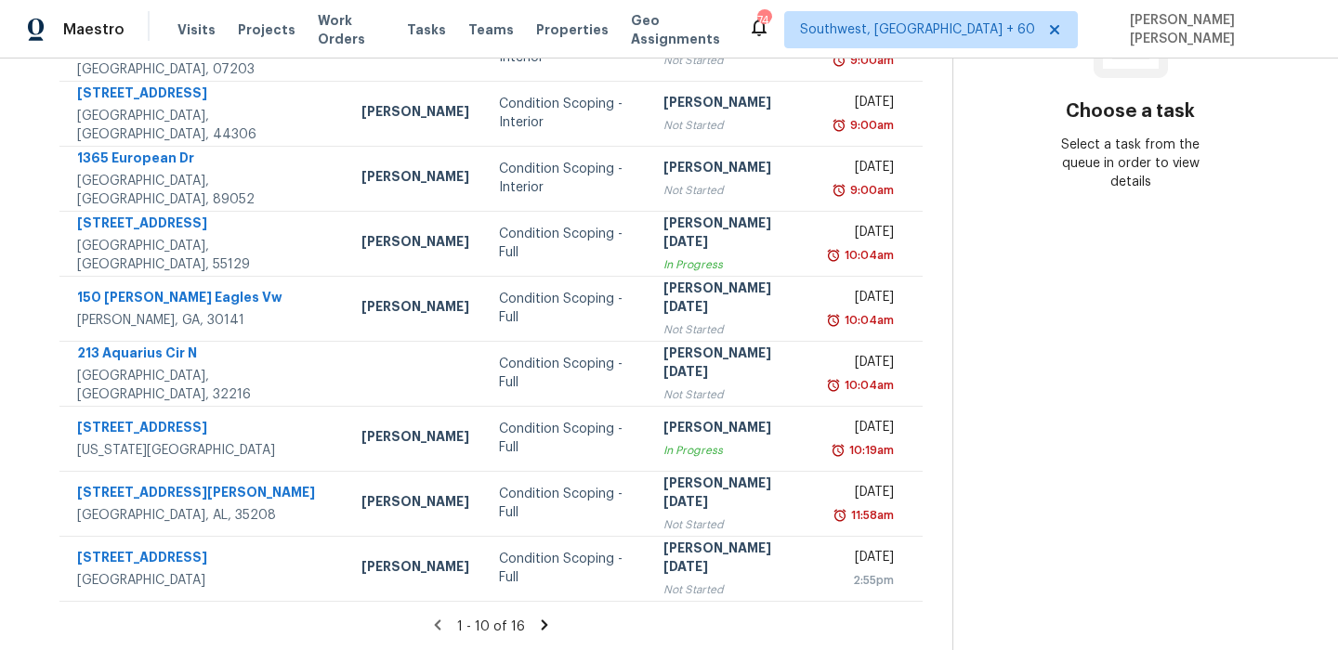
click at [545, 627] on icon at bounding box center [544, 625] width 17 height 17
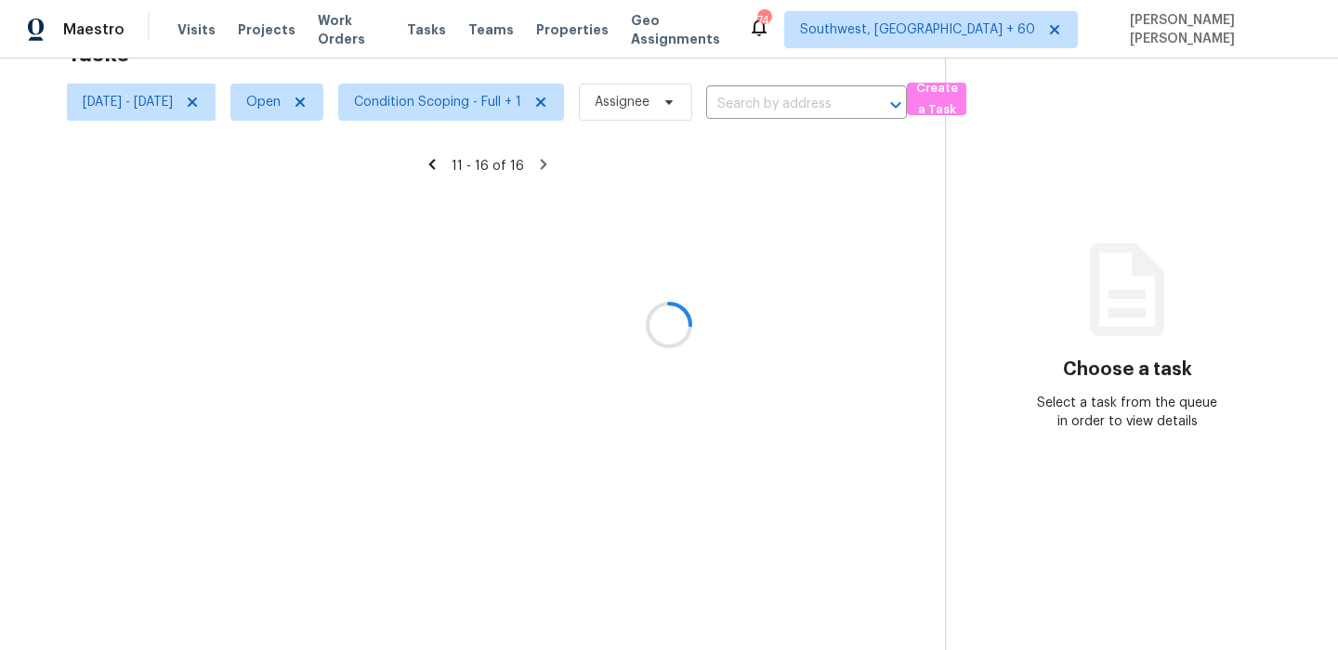
scroll to position [59, 0]
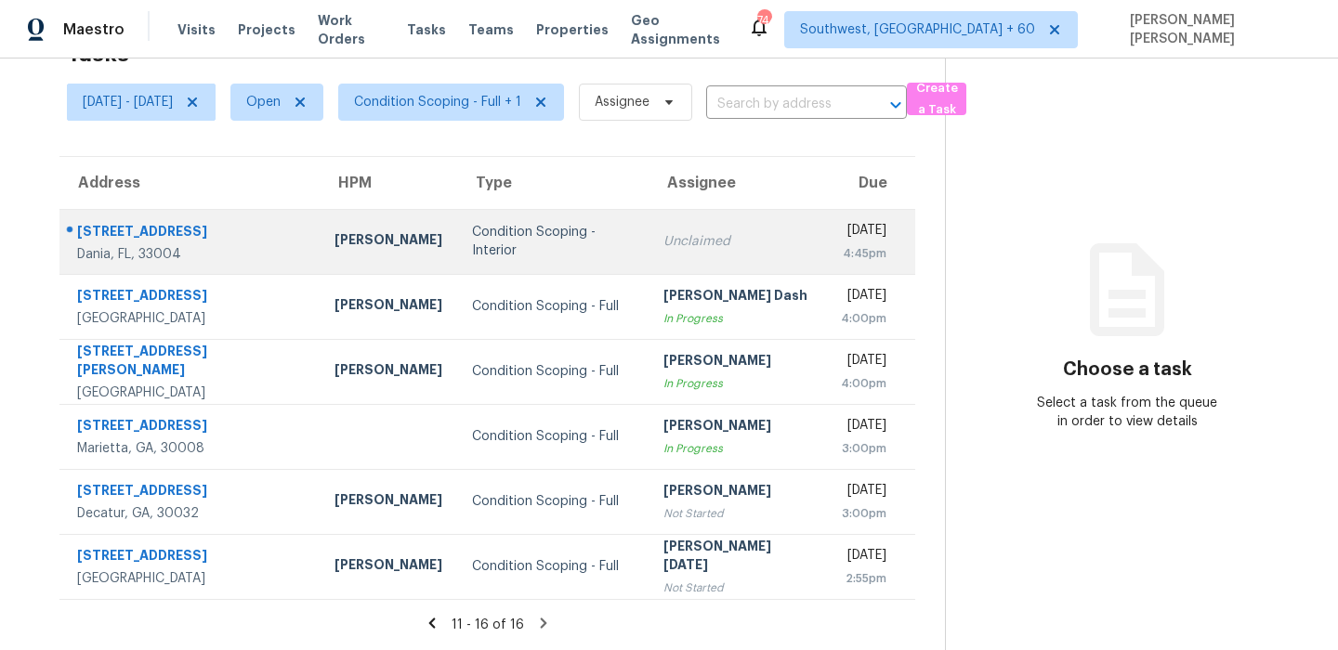
click at [158, 229] on div "203 NW 6th Ave" at bounding box center [191, 233] width 228 height 23
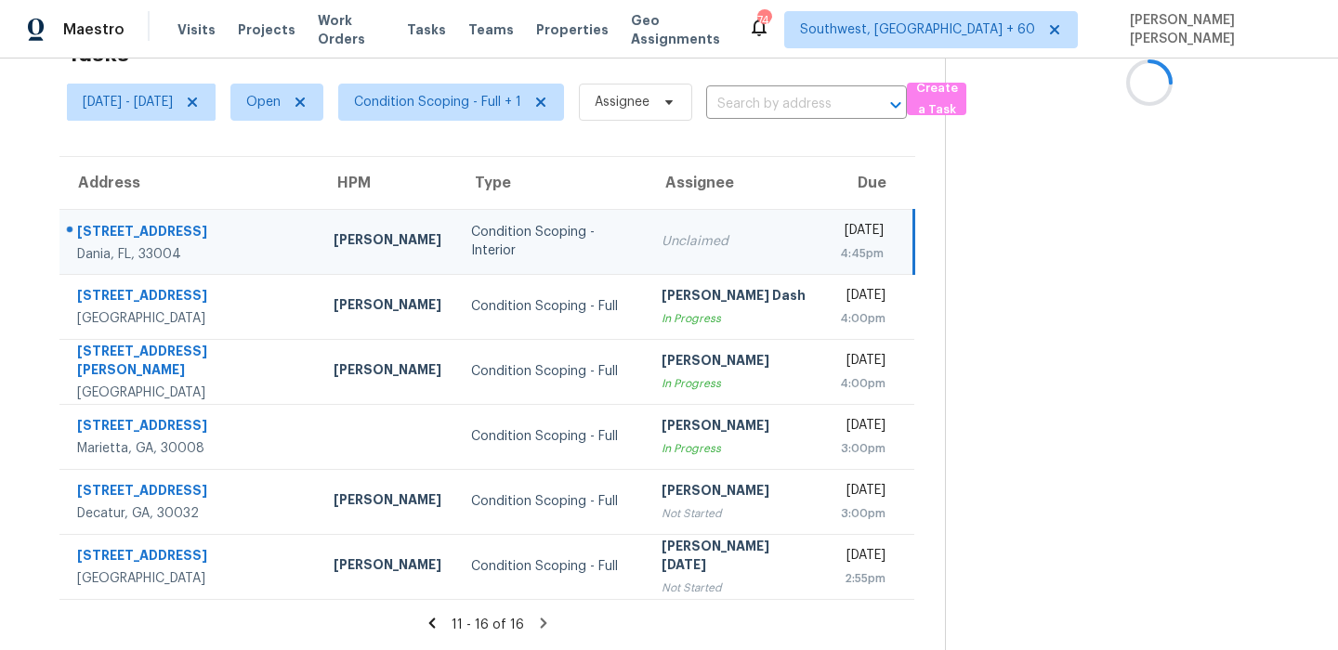
click at [158, 229] on div "203 NW 6th Ave" at bounding box center [190, 233] width 227 height 23
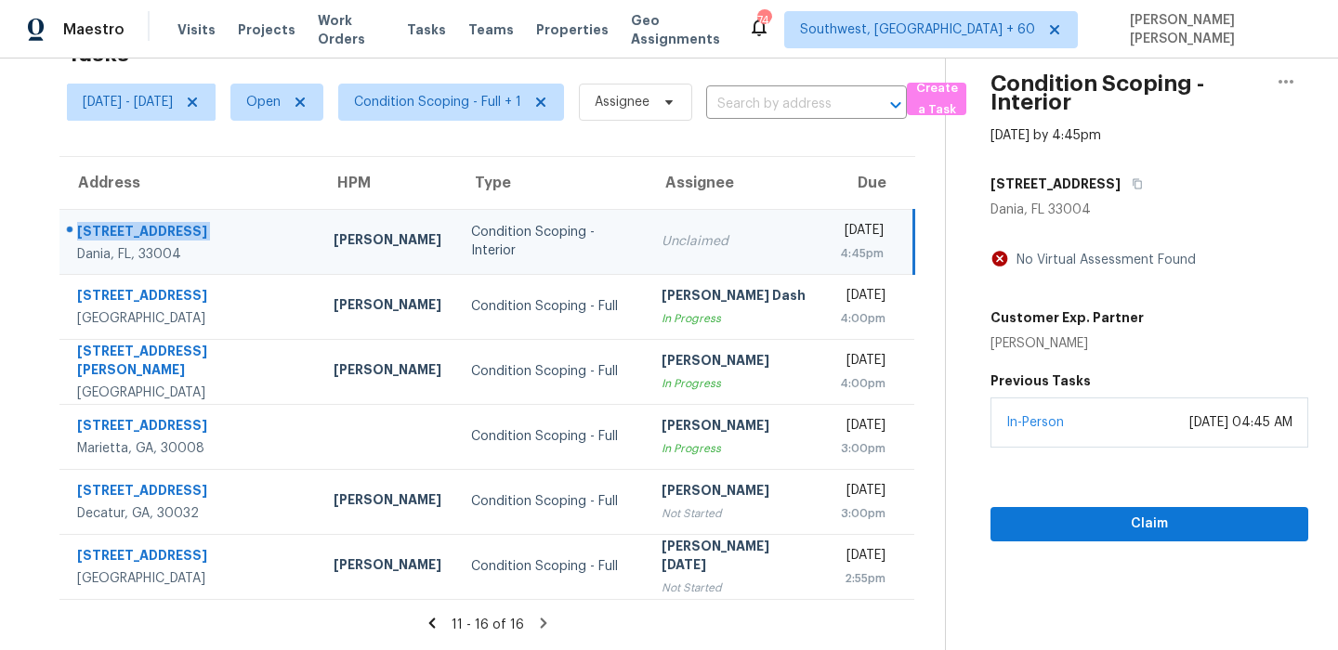
copy div "203 NW 6th Ave"
